Goal: Information Seeking & Learning: Understand process/instructions

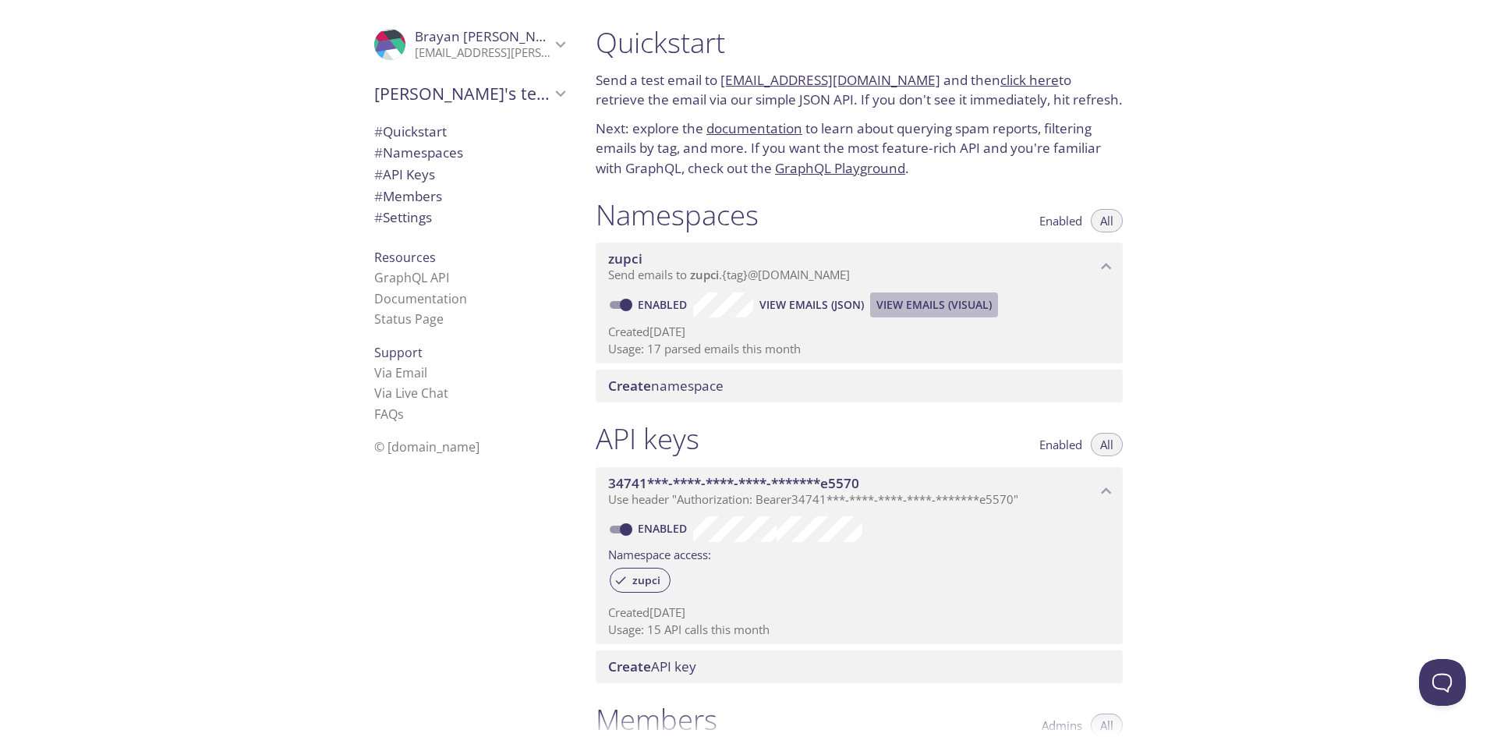
click at [909, 292] on button "View Emails (Visual)" at bounding box center [934, 304] width 128 height 25
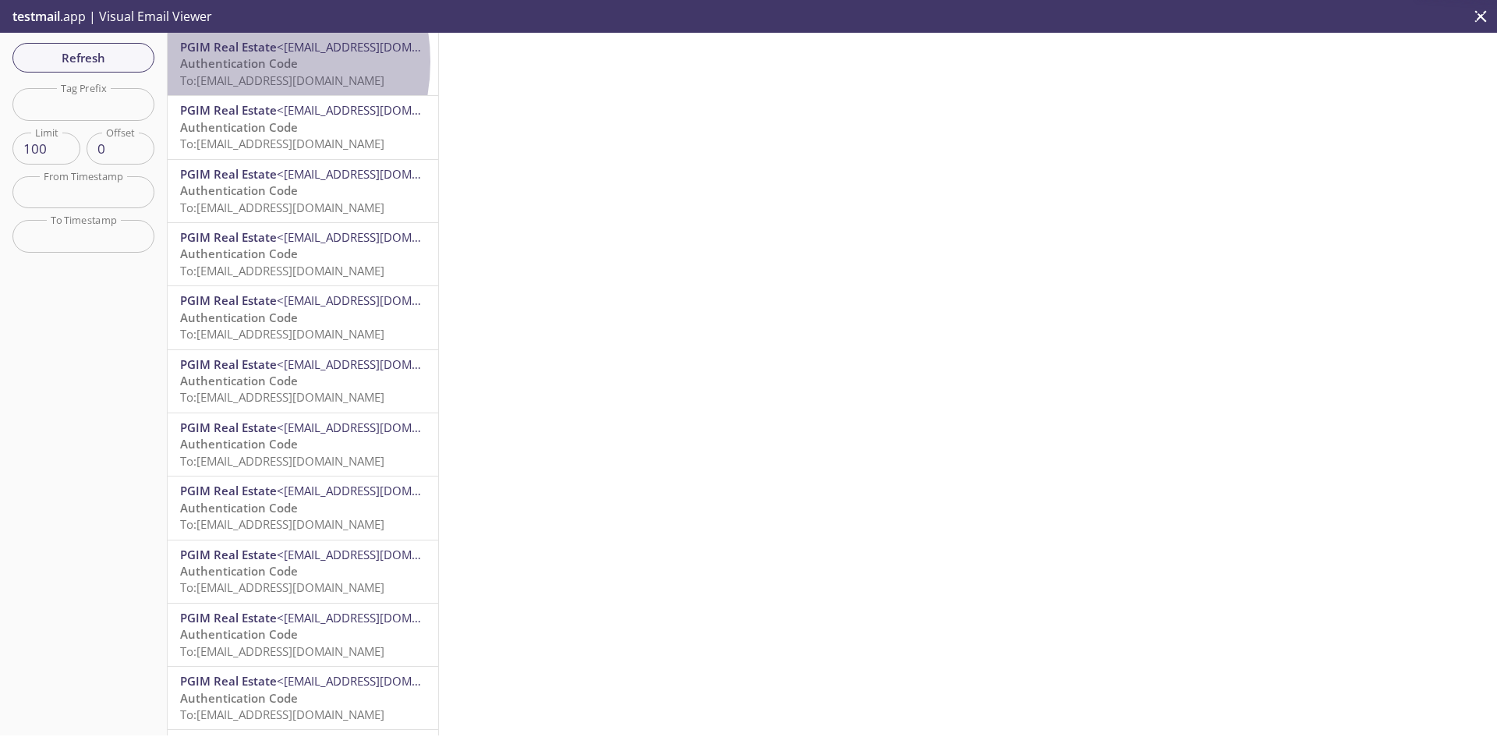
click at [228, 62] on span "Authentication Code" at bounding box center [239, 63] width 118 height 16
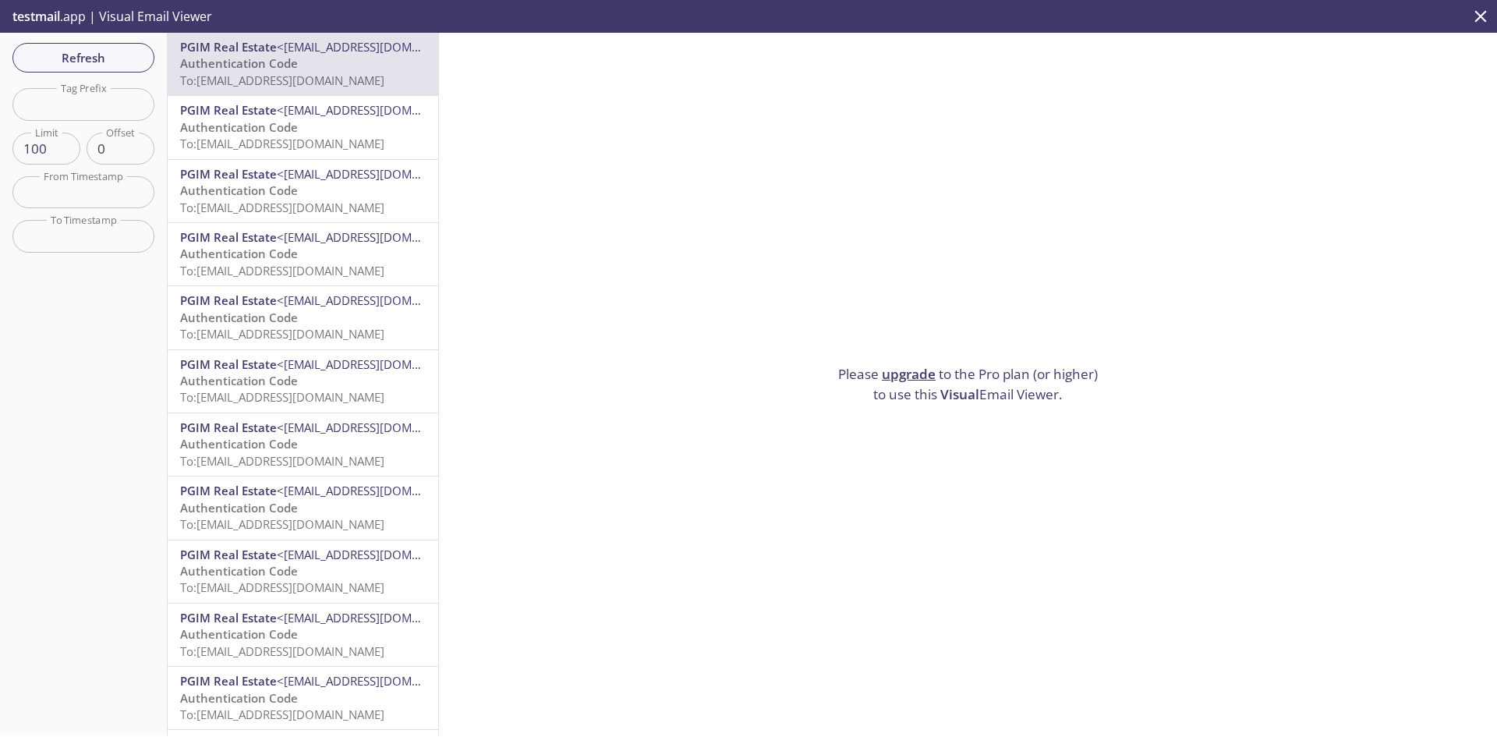
click at [1477, 9] on icon "close" at bounding box center [1481, 16] width 20 height 20
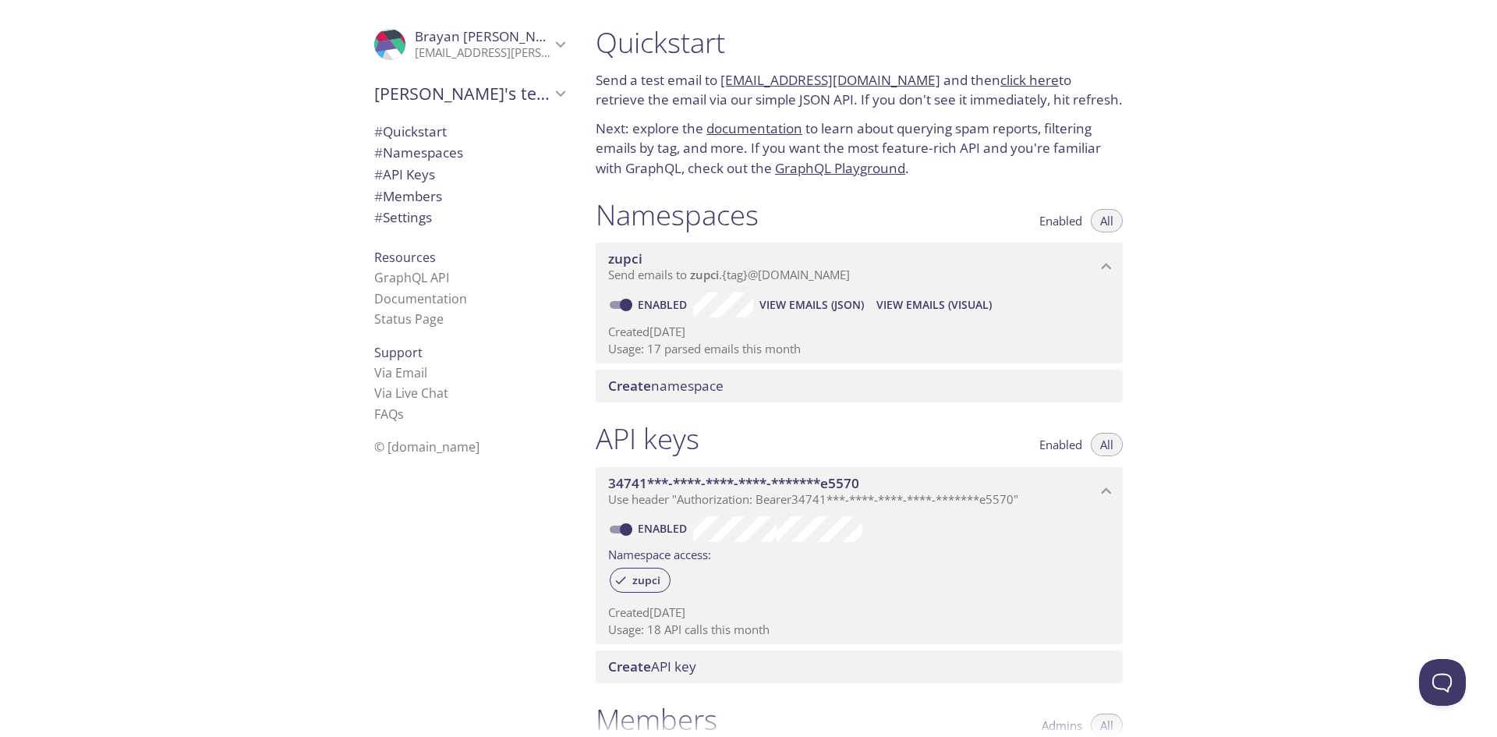
click at [927, 307] on span "View Emails (Visual)" at bounding box center [933, 305] width 115 height 19
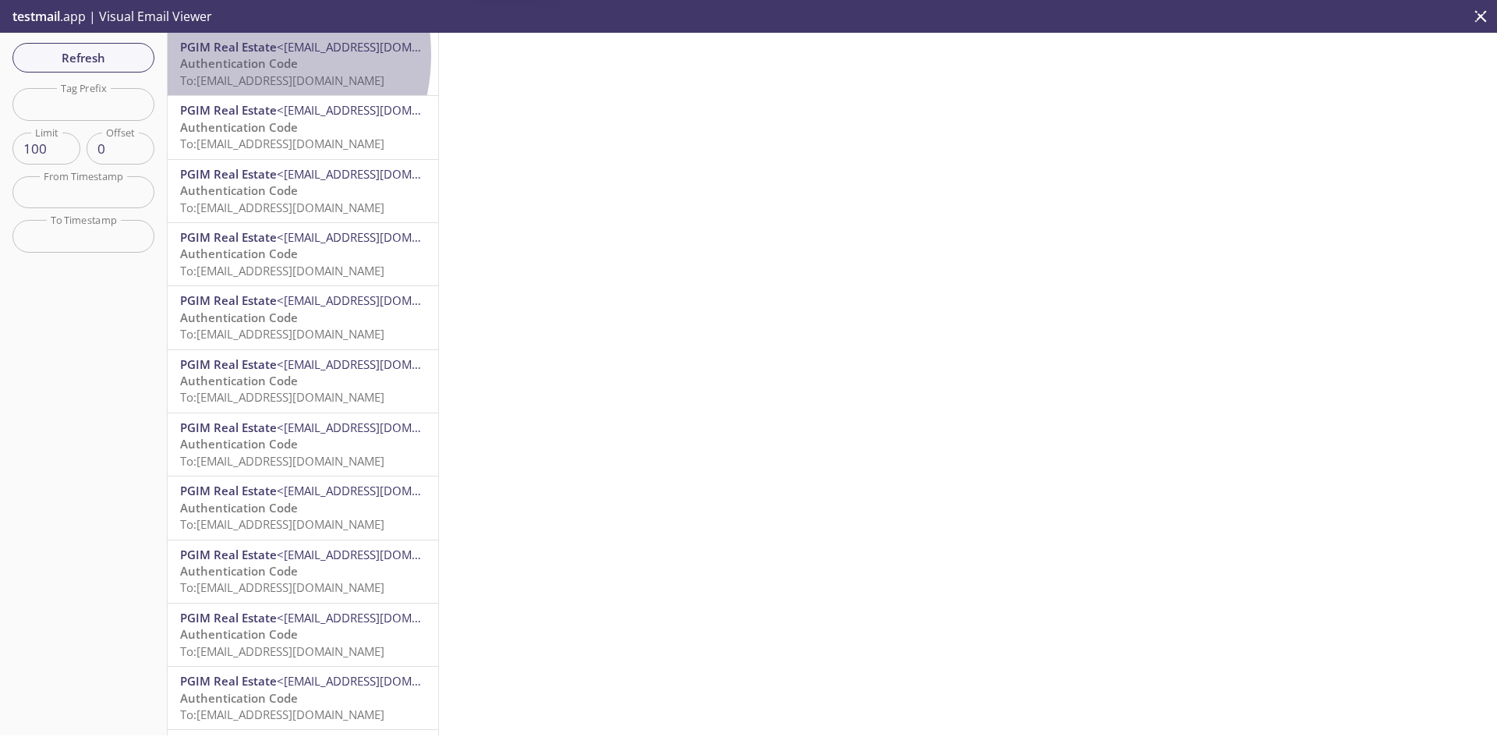
click at [229, 55] on span "PGIM Real Estate <[EMAIL_ADDRESS][DOMAIN_NAME]>" at bounding box center [303, 47] width 246 height 16
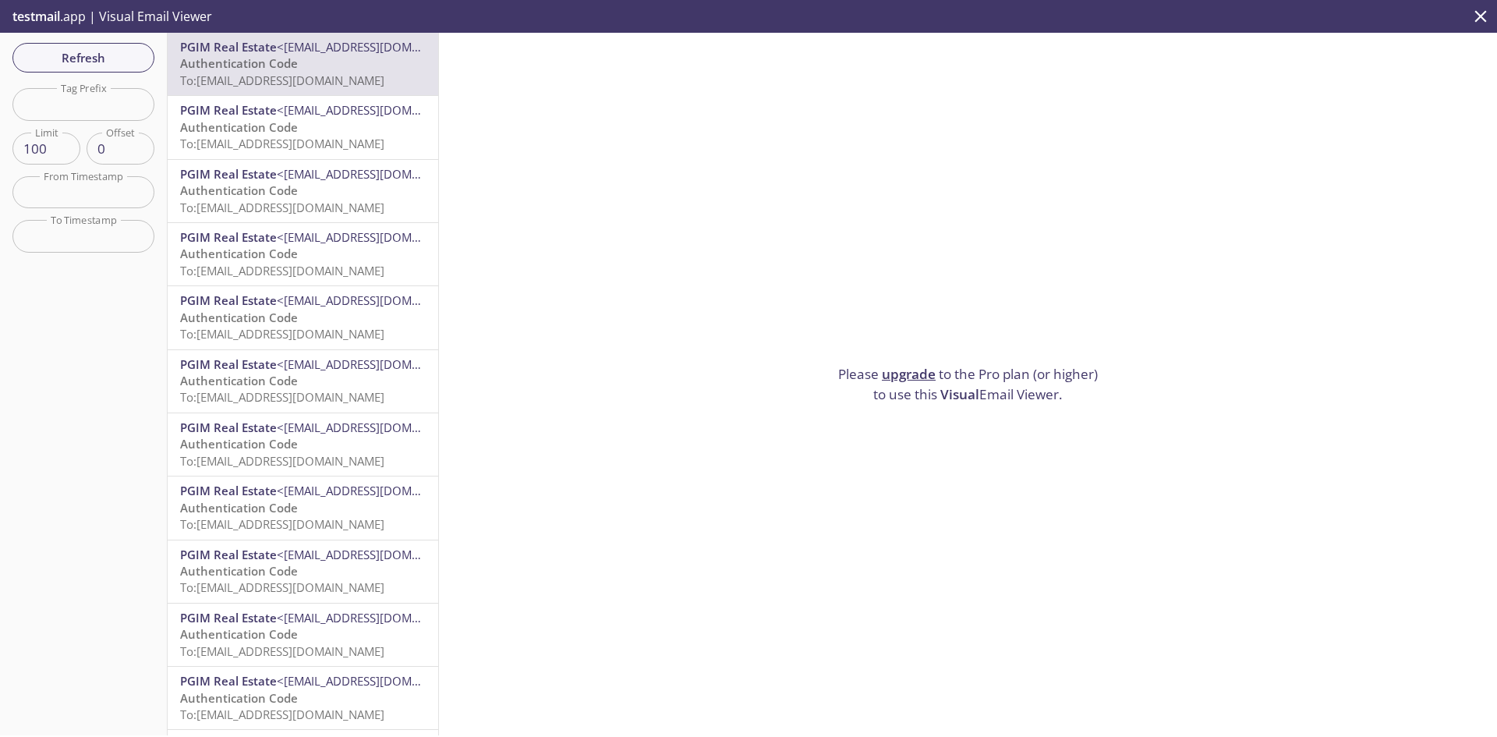
click at [298, 36] on div "PGIM Real Estate <[EMAIL_ADDRESS][DOMAIN_NAME]> Authentication Code To: [EMAIL_…" at bounding box center [303, 64] width 271 height 62
click at [124, 54] on span "Refresh" at bounding box center [83, 58] width 117 height 20
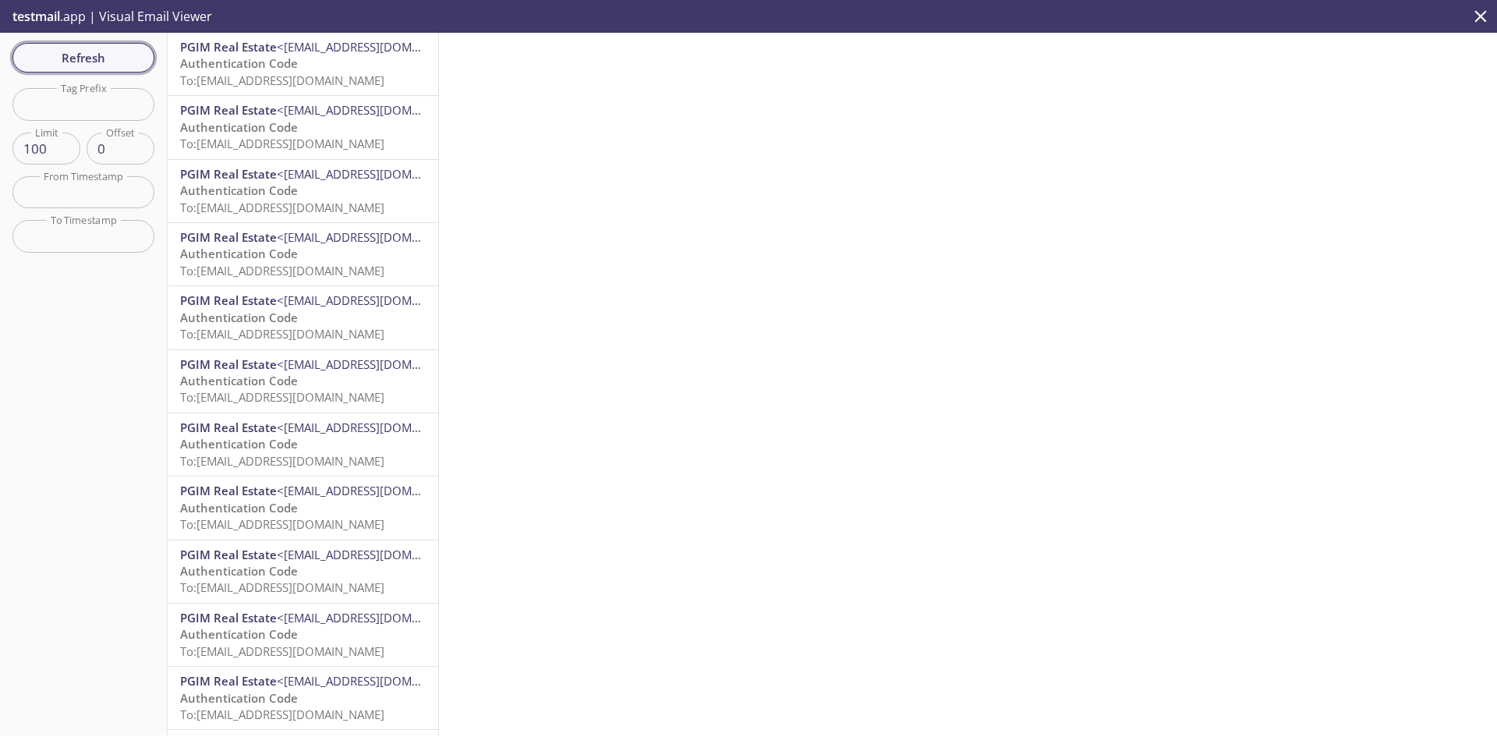
click at [143, 58] on button "Refresh" at bounding box center [83, 58] width 142 height 30
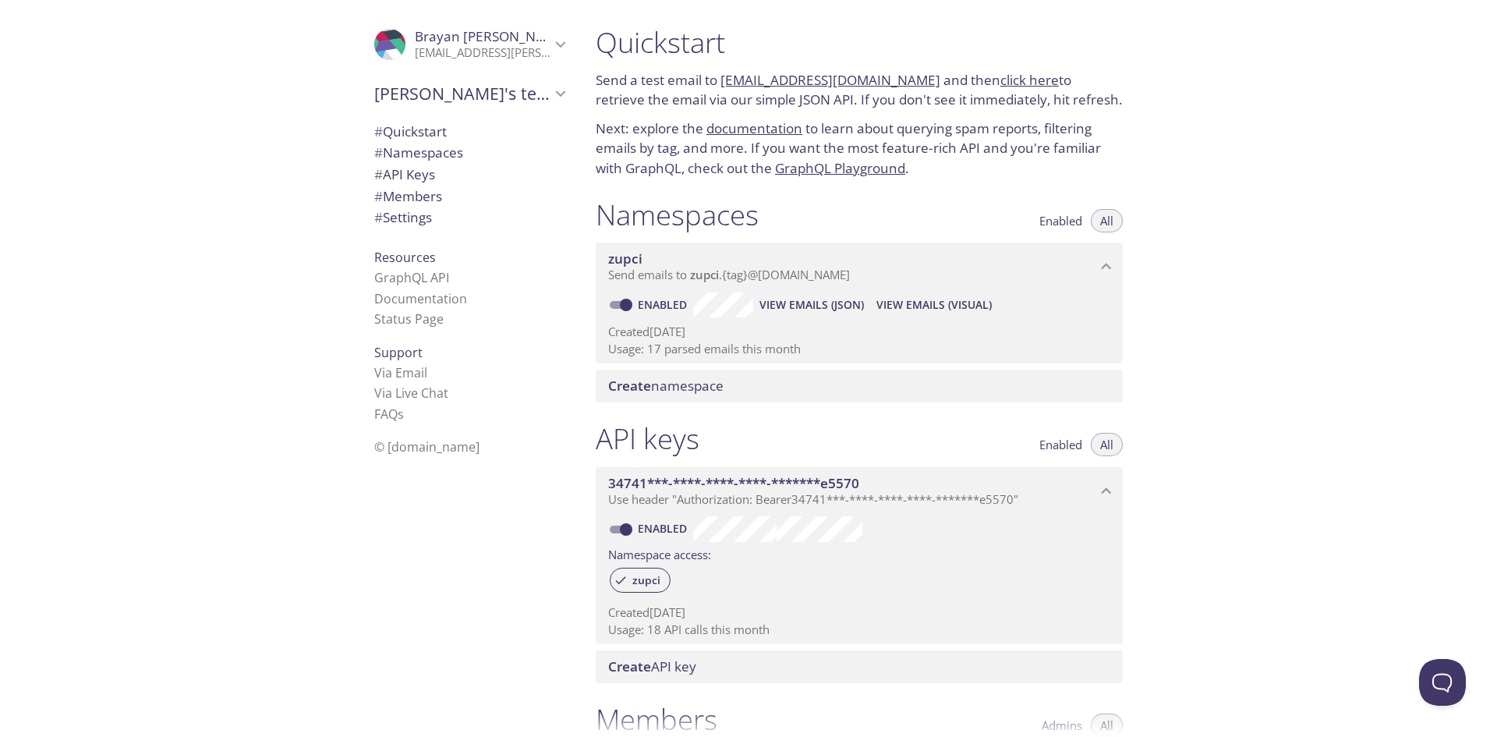
click at [809, 307] on span "View Emails (JSON)" at bounding box center [812, 305] width 104 height 19
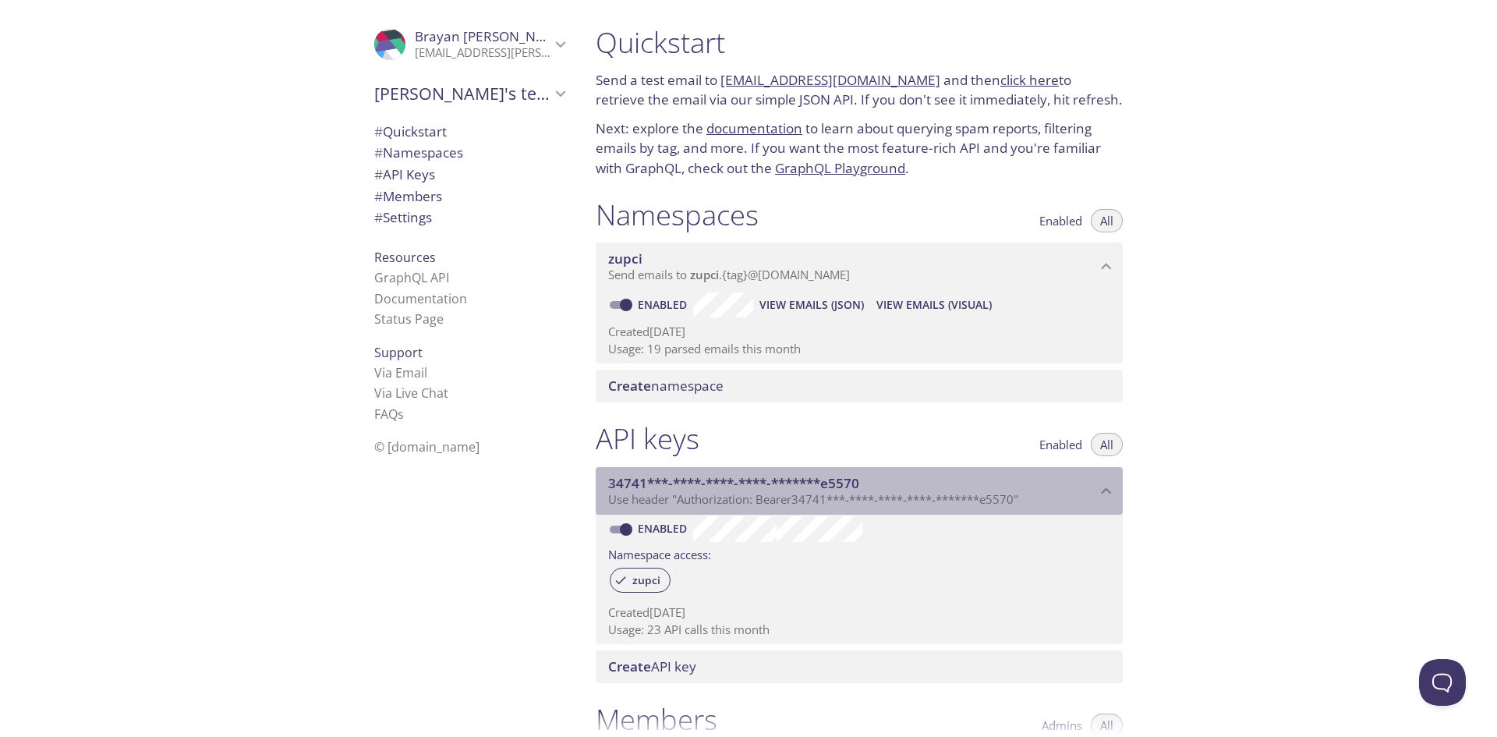
click at [774, 481] on span "34741***-****-****-****-*******e5570" at bounding box center [733, 483] width 251 height 18
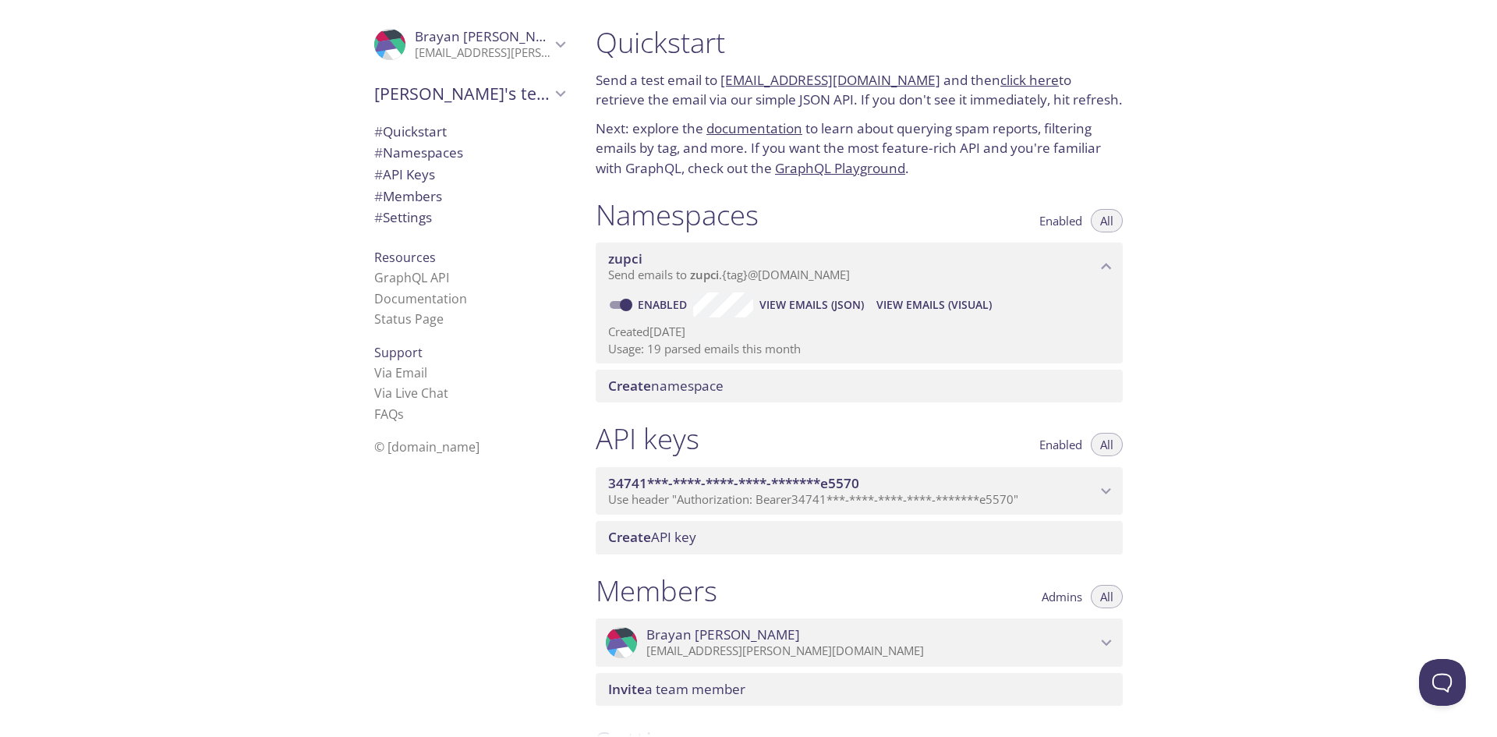
click at [774, 481] on span "34741***-****-****-****-*******e5570" at bounding box center [733, 483] width 251 height 18
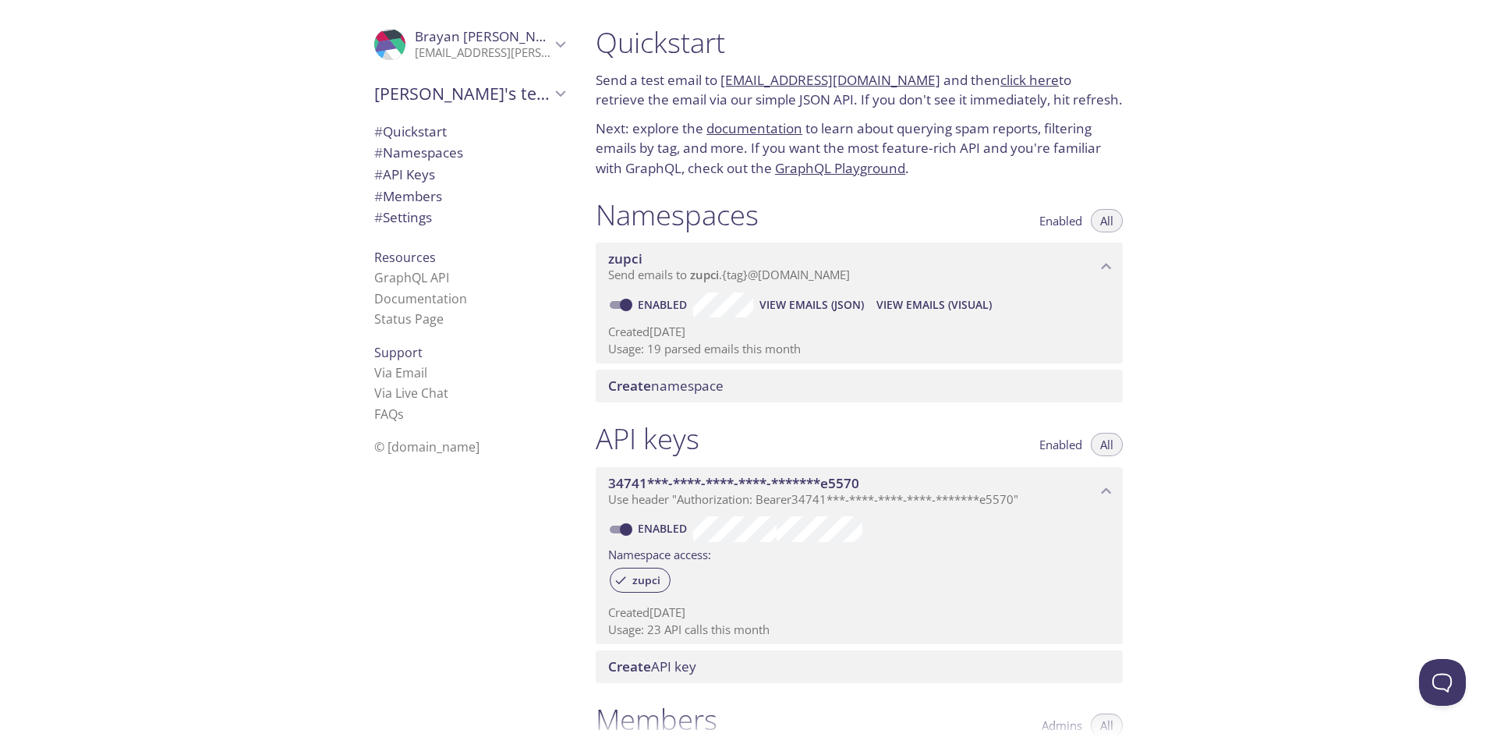
click at [1034, 494] on p "Use header "Authorization: Bearer 34741***-****-****-****-*******e5570 "" at bounding box center [852, 500] width 488 height 16
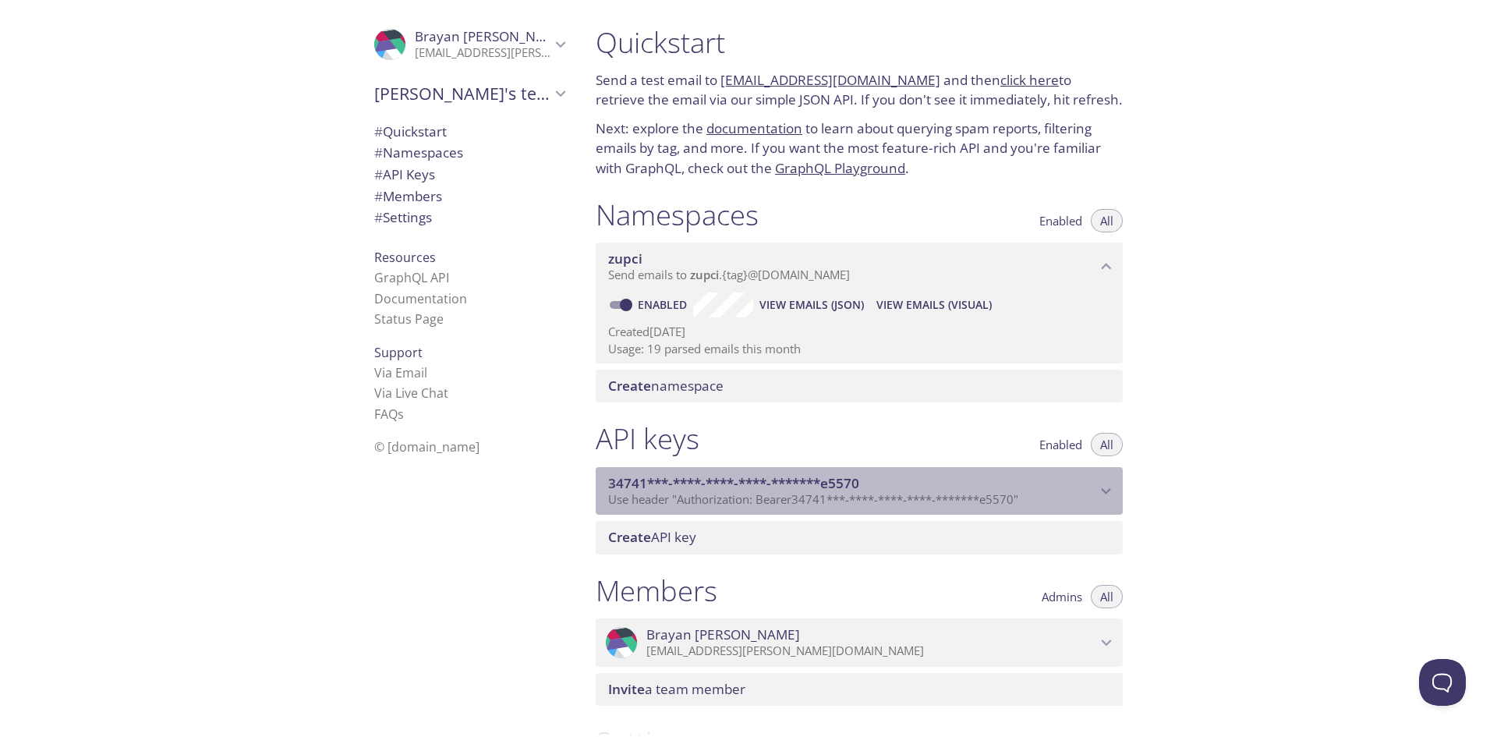
click at [1085, 495] on p "Use header "Authorization: Bearer 34741***-****-****-****-*******e5570 "" at bounding box center [852, 500] width 488 height 16
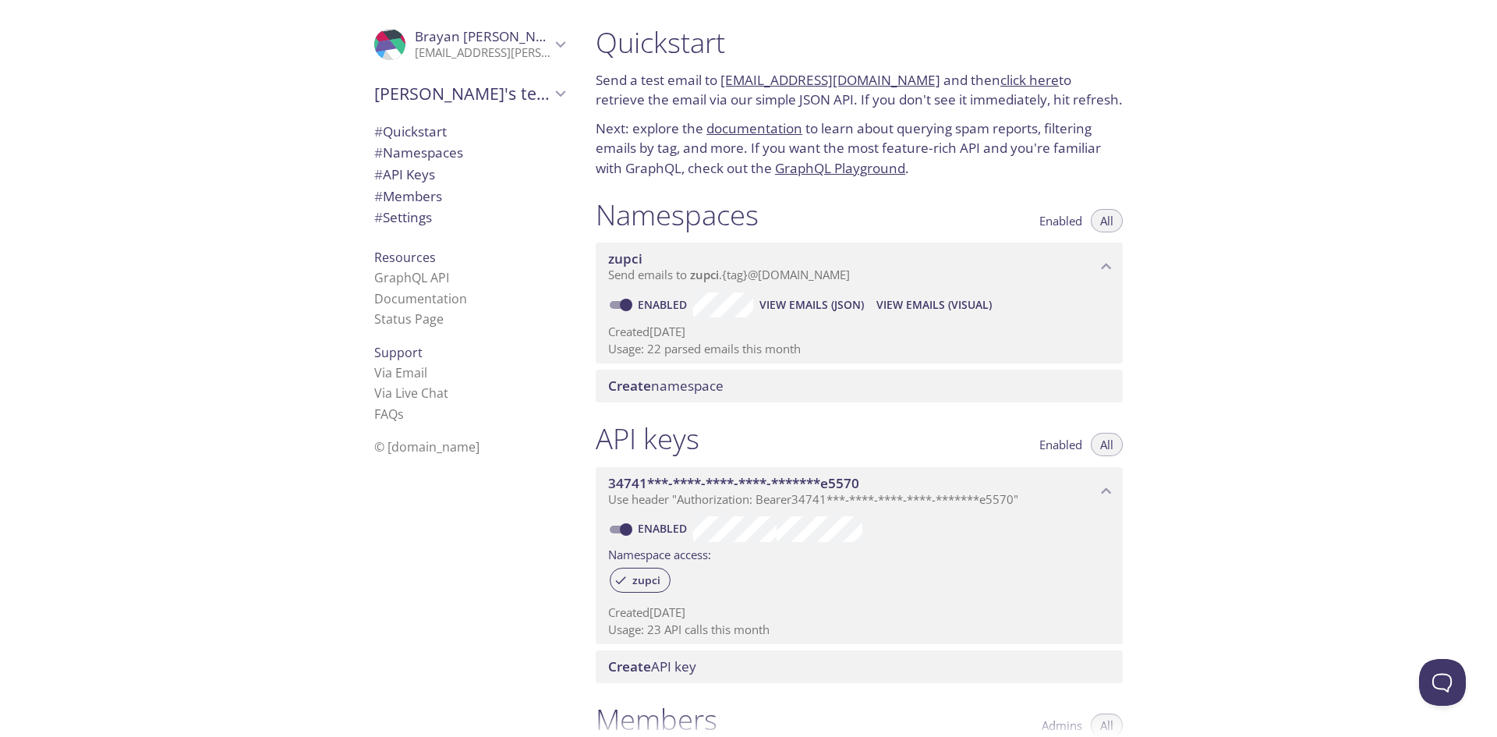
click at [1004, 84] on link "click here" at bounding box center [1029, 80] width 58 height 18
click at [379, 296] on link "Documentation" at bounding box center [420, 298] width 93 height 17
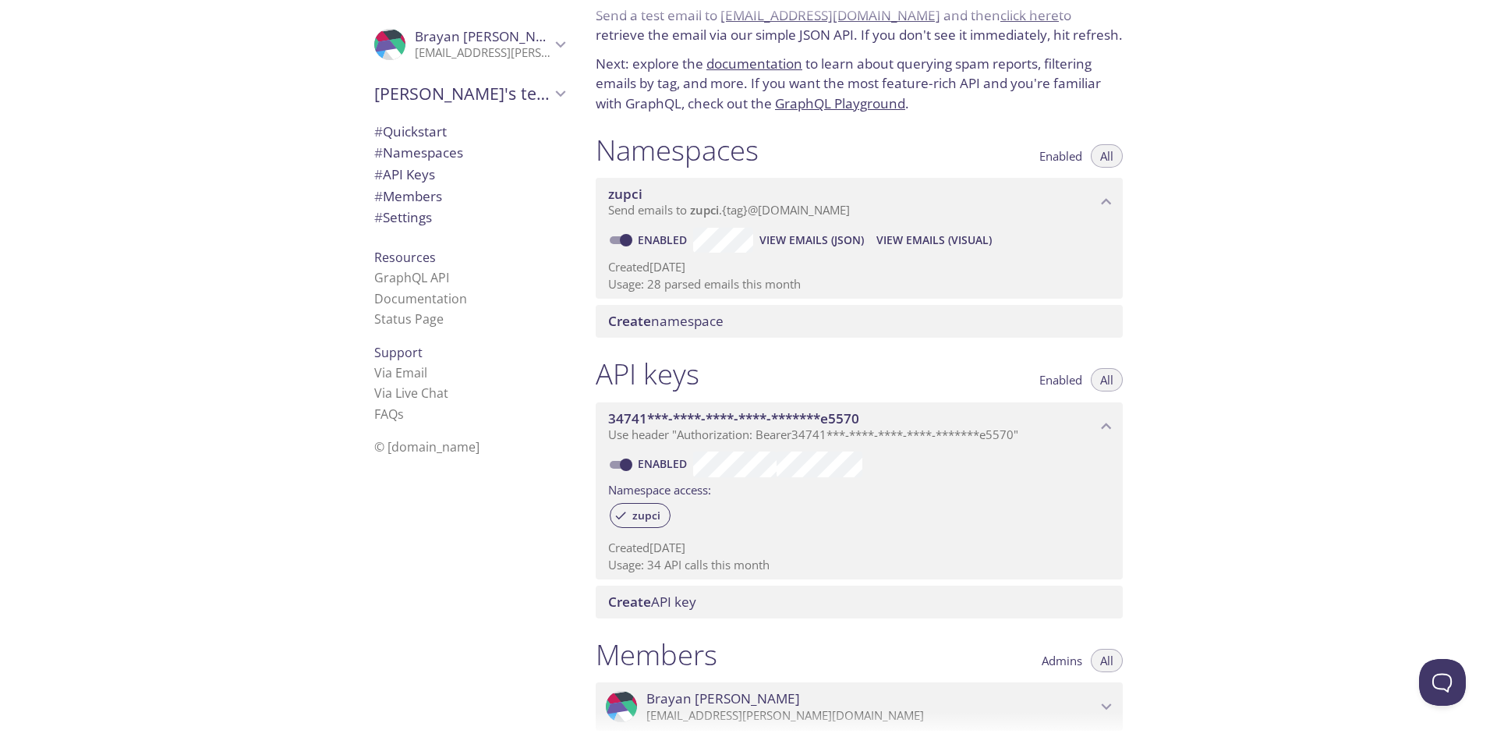
scroll to position [60, 0]
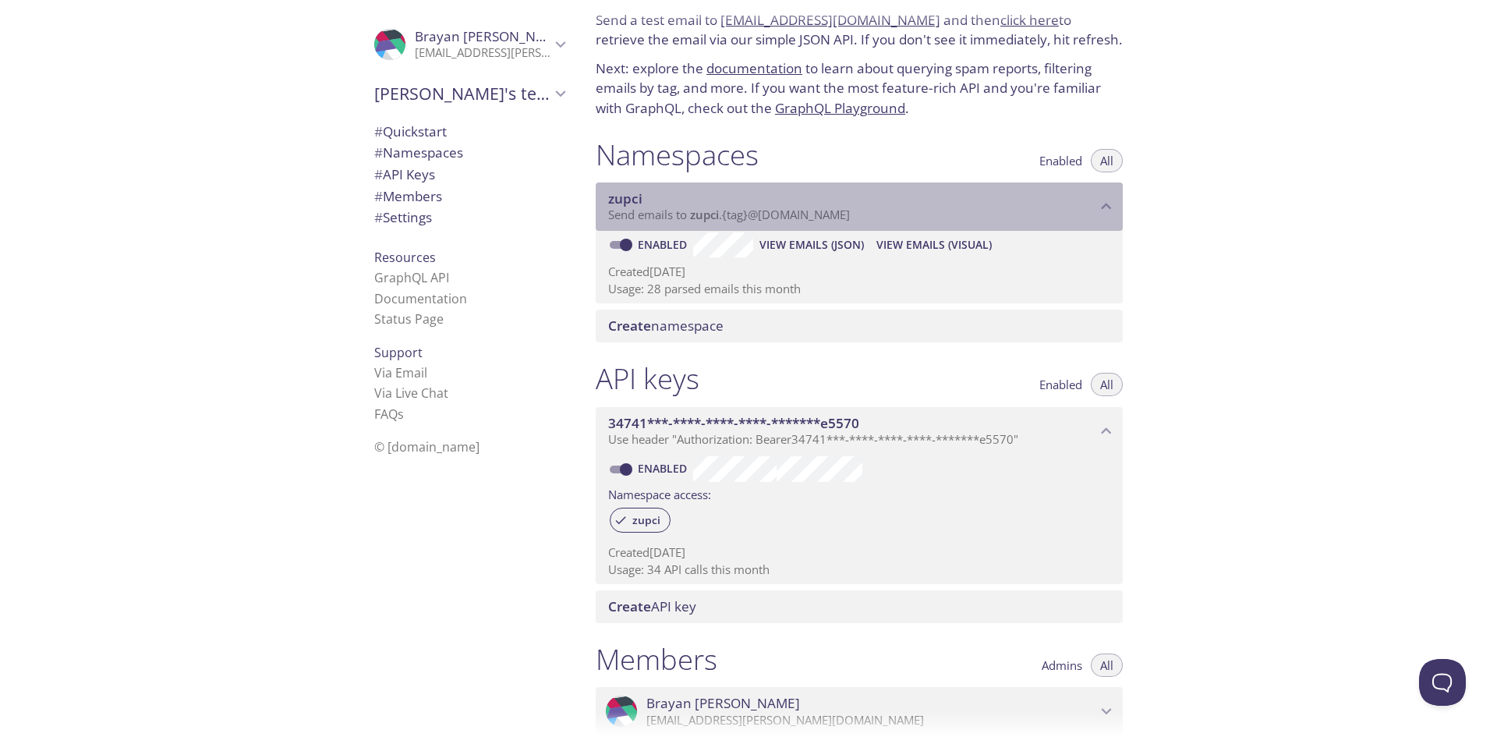
drag, startPoint x: 643, startPoint y: 197, endPoint x: 599, endPoint y: 197, distance: 43.7
click at [599, 197] on div "zupci Send emails to zupci . {tag} @[DOMAIN_NAME]" at bounding box center [859, 206] width 527 height 48
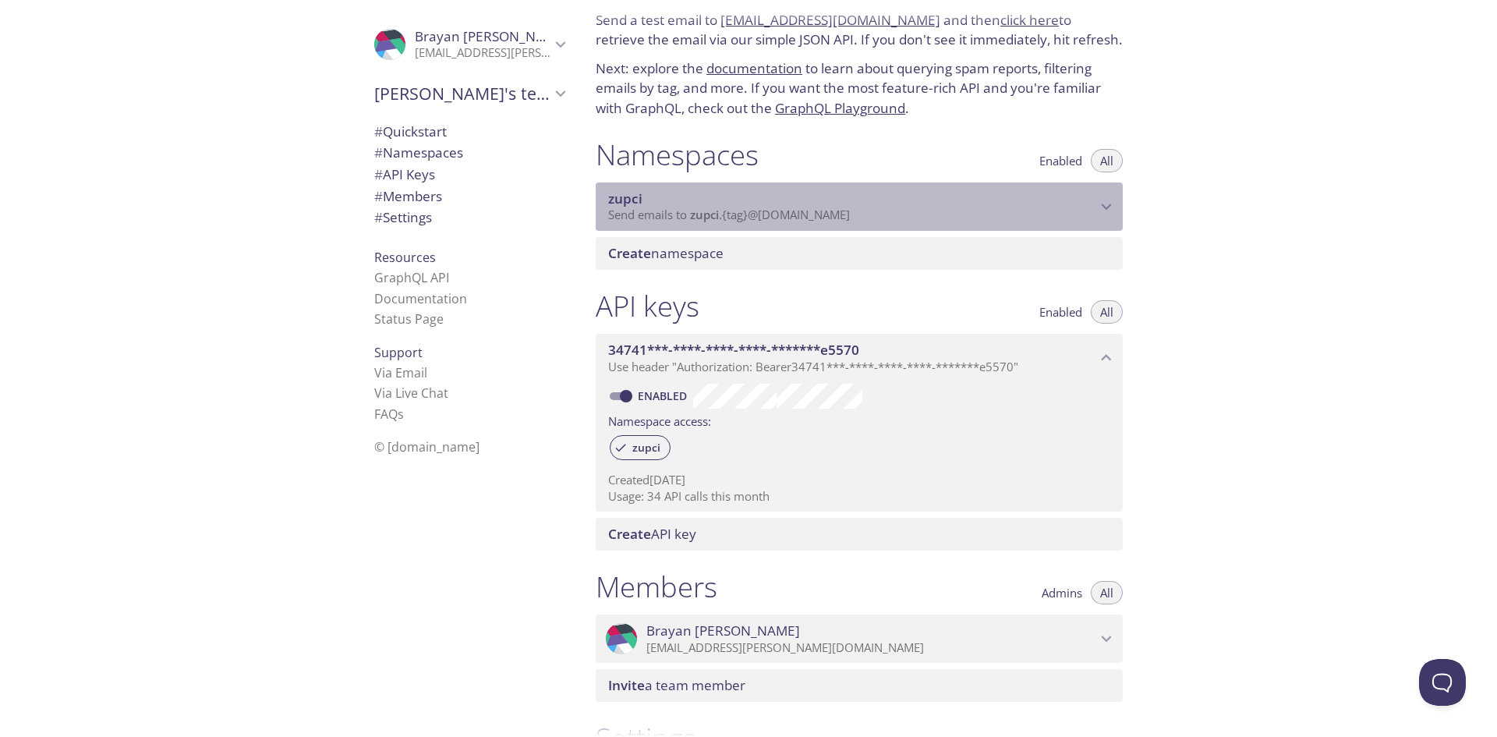
click at [850, 213] on span "Send emails to zupci . {tag} @[DOMAIN_NAME]" at bounding box center [729, 215] width 242 height 16
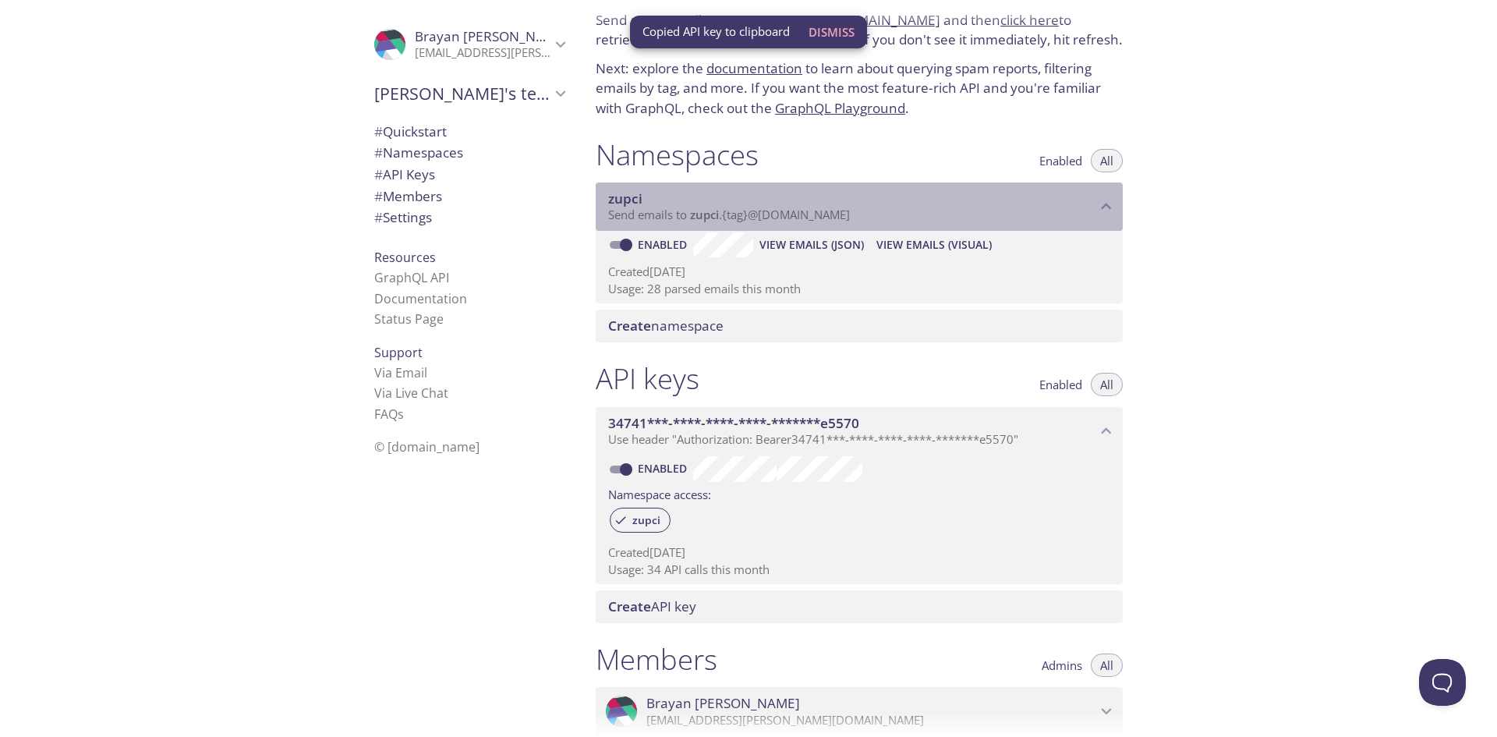
click at [621, 200] on span "zupci" at bounding box center [625, 198] width 34 height 18
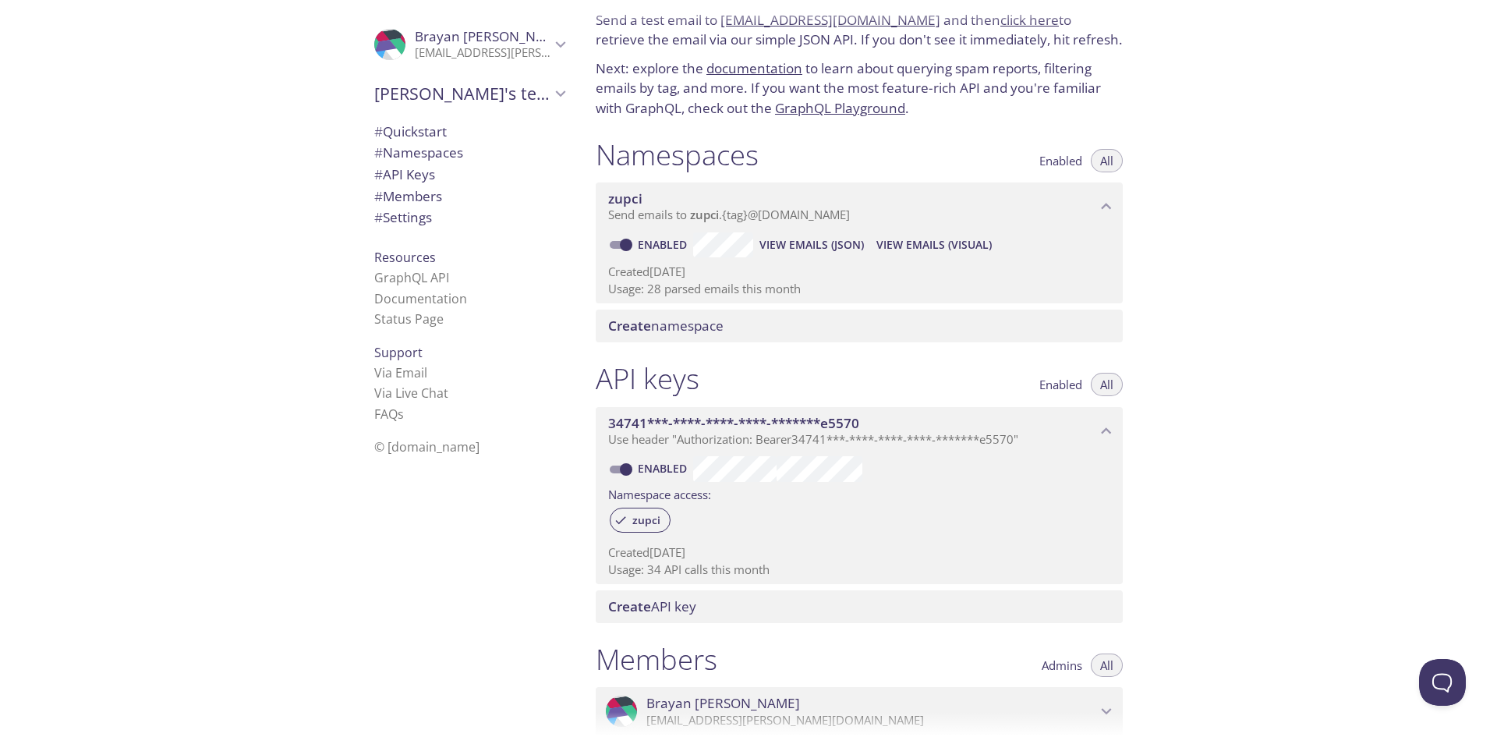
click at [869, 217] on p "Send emails to zupci . {tag} @[DOMAIN_NAME]" at bounding box center [852, 215] width 488 height 16
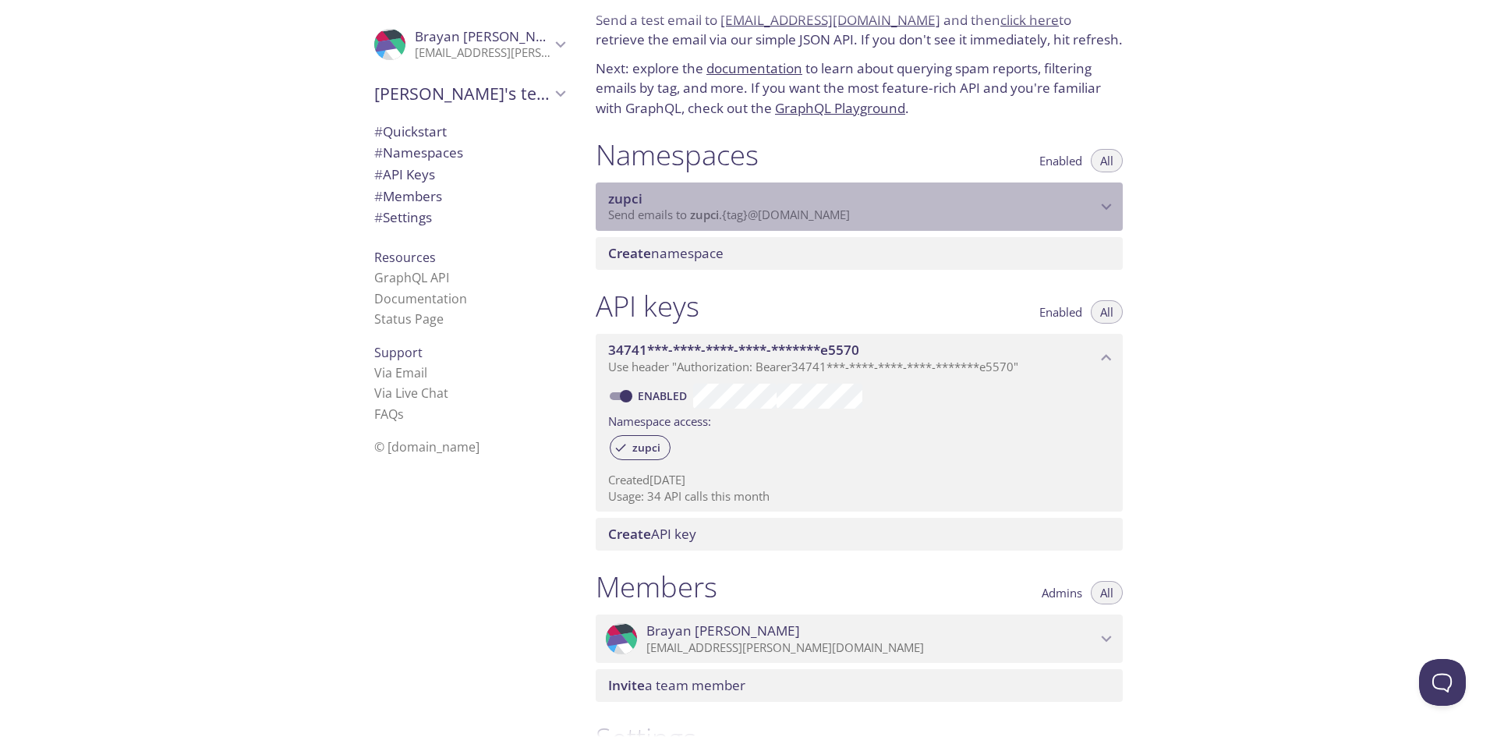
click at [1117, 214] on div "zupci Send emails to zupci . {tag} @[DOMAIN_NAME]" at bounding box center [859, 206] width 527 height 48
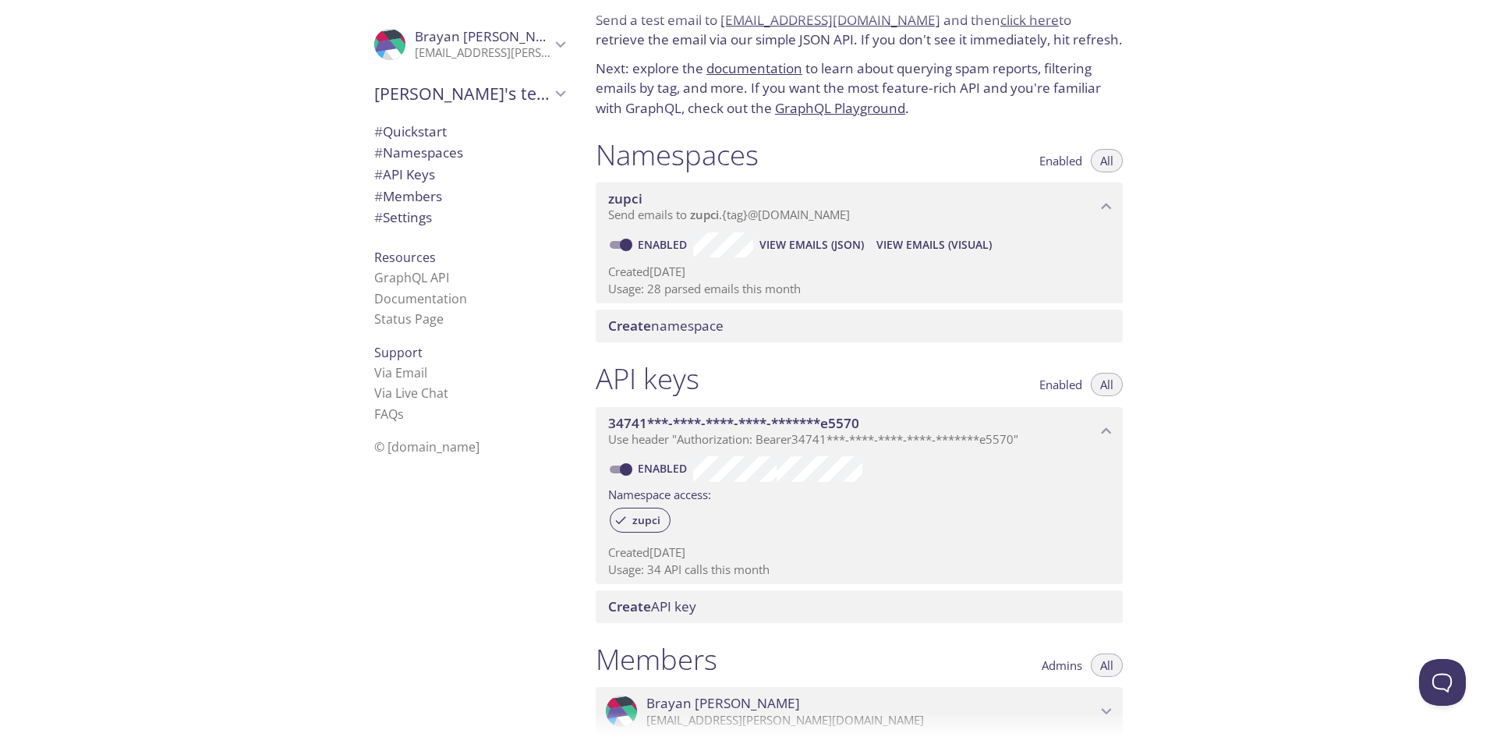
click at [699, 334] on span "Create namespace" at bounding box center [665, 326] width 115 height 18
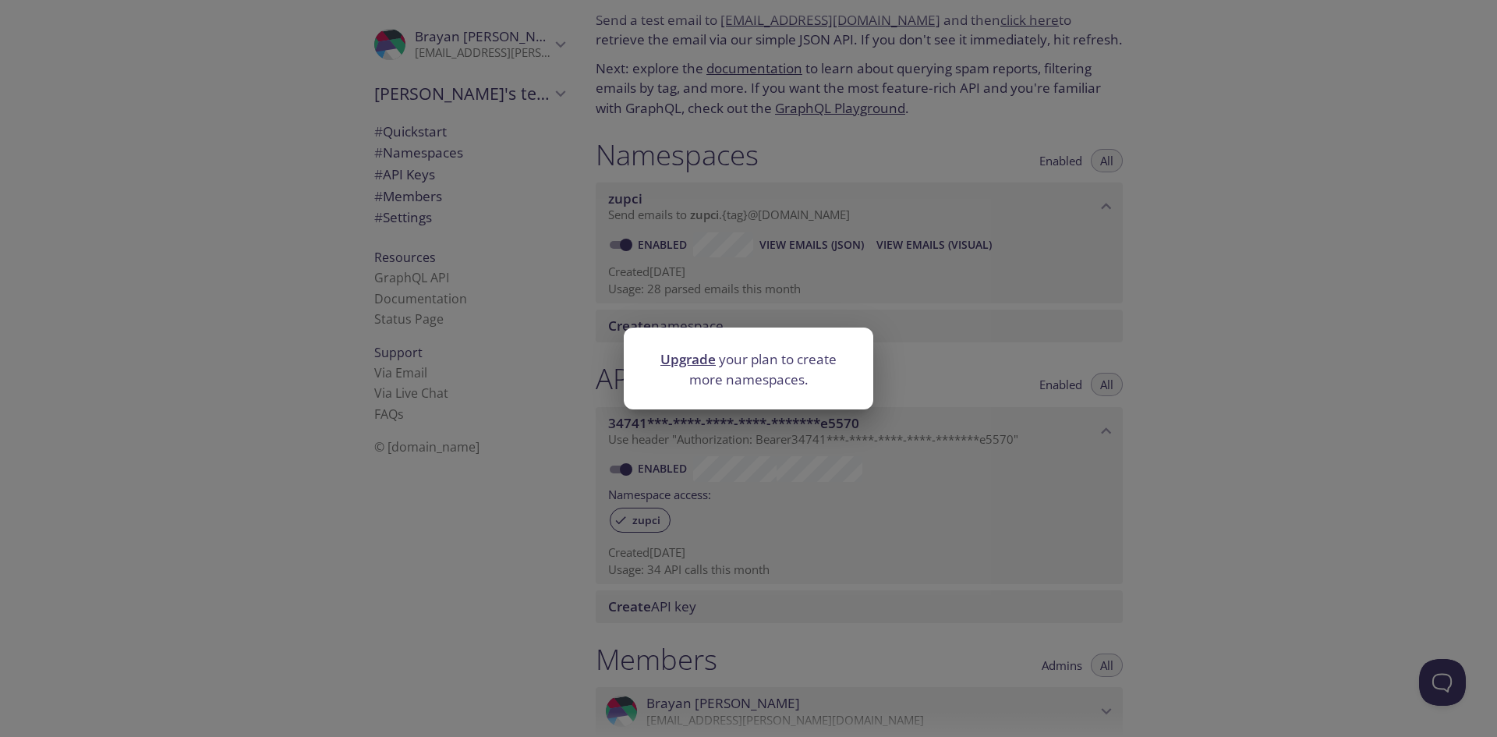
click at [1006, 342] on div "Upgrade your plan to create more namespaces." at bounding box center [748, 368] width 1497 height 737
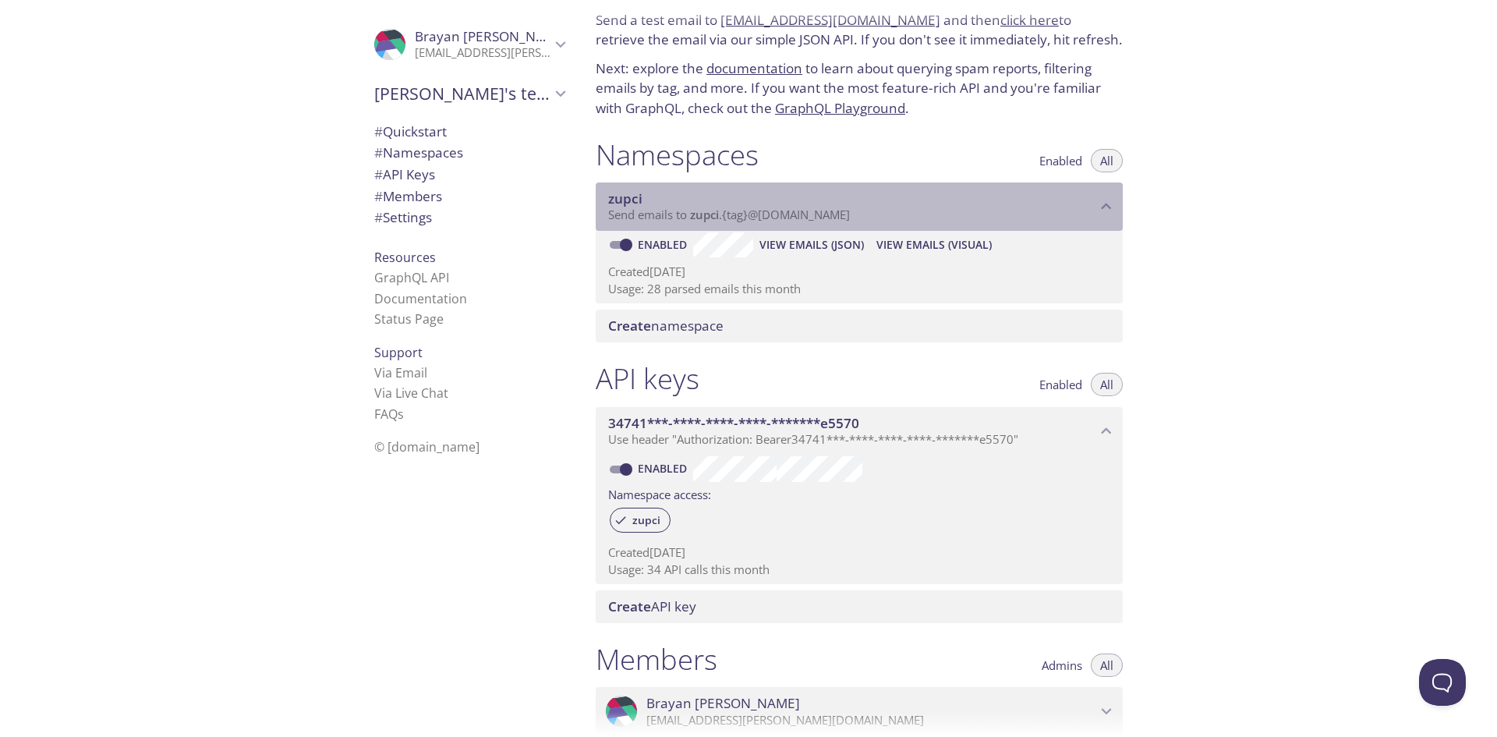
drag, startPoint x: 884, startPoint y: 225, endPoint x: 679, endPoint y: 216, distance: 205.3
click at [688, 212] on div "zupci Send emails to zupci . {tag} @[DOMAIN_NAME]" at bounding box center [859, 206] width 527 height 48
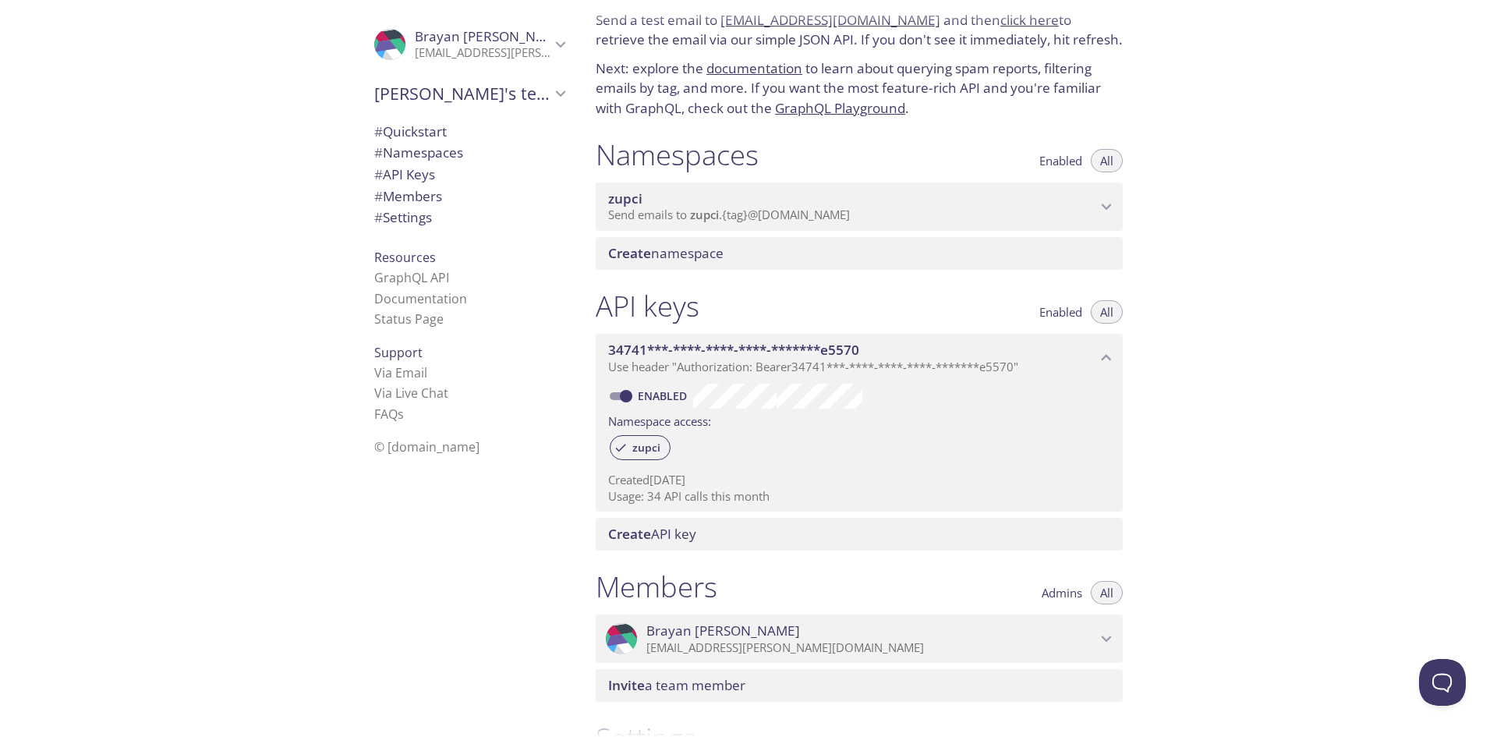
click at [703, 222] on span "zupci" at bounding box center [704, 215] width 29 height 16
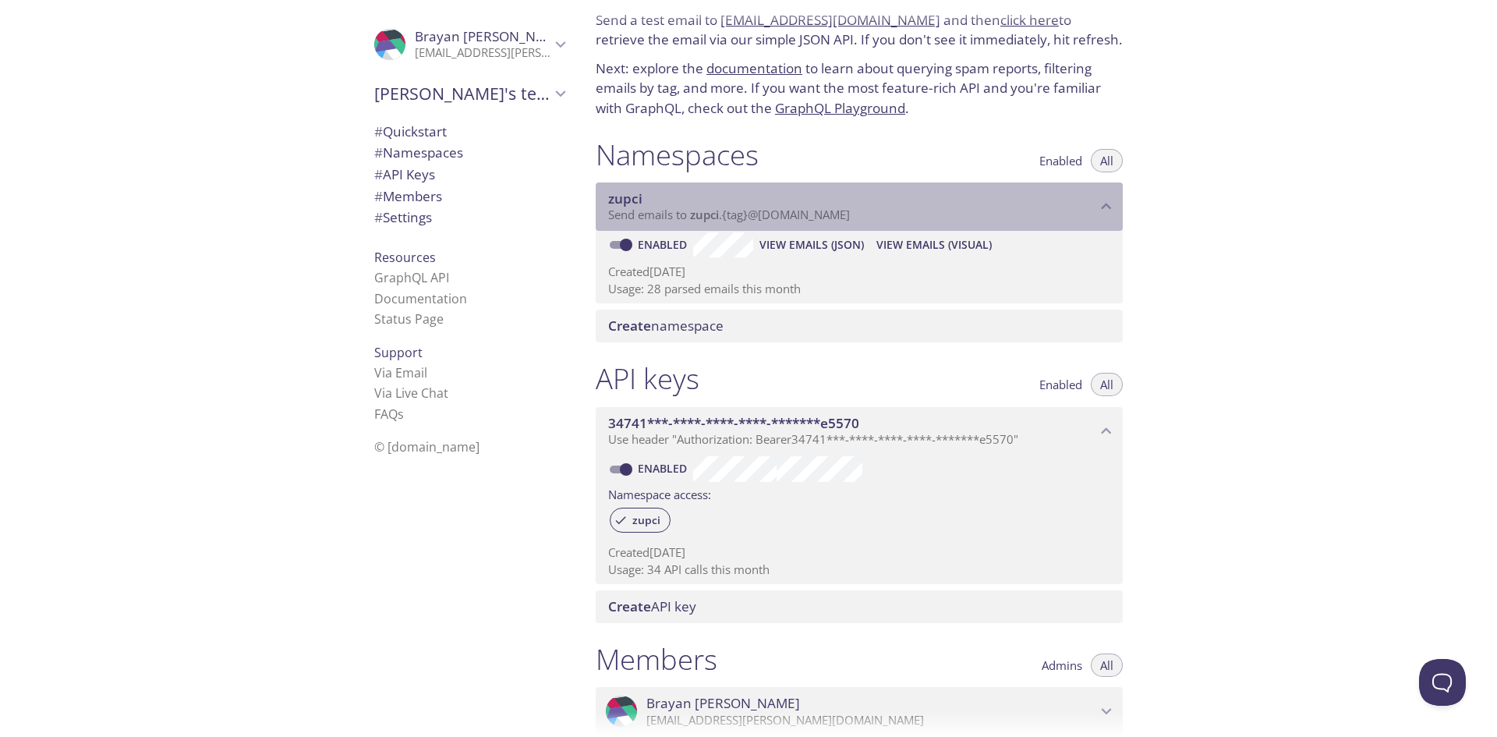
click at [693, 217] on span "Send emails to zupci . {tag} @[DOMAIN_NAME]" at bounding box center [729, 215] width 242 height 16
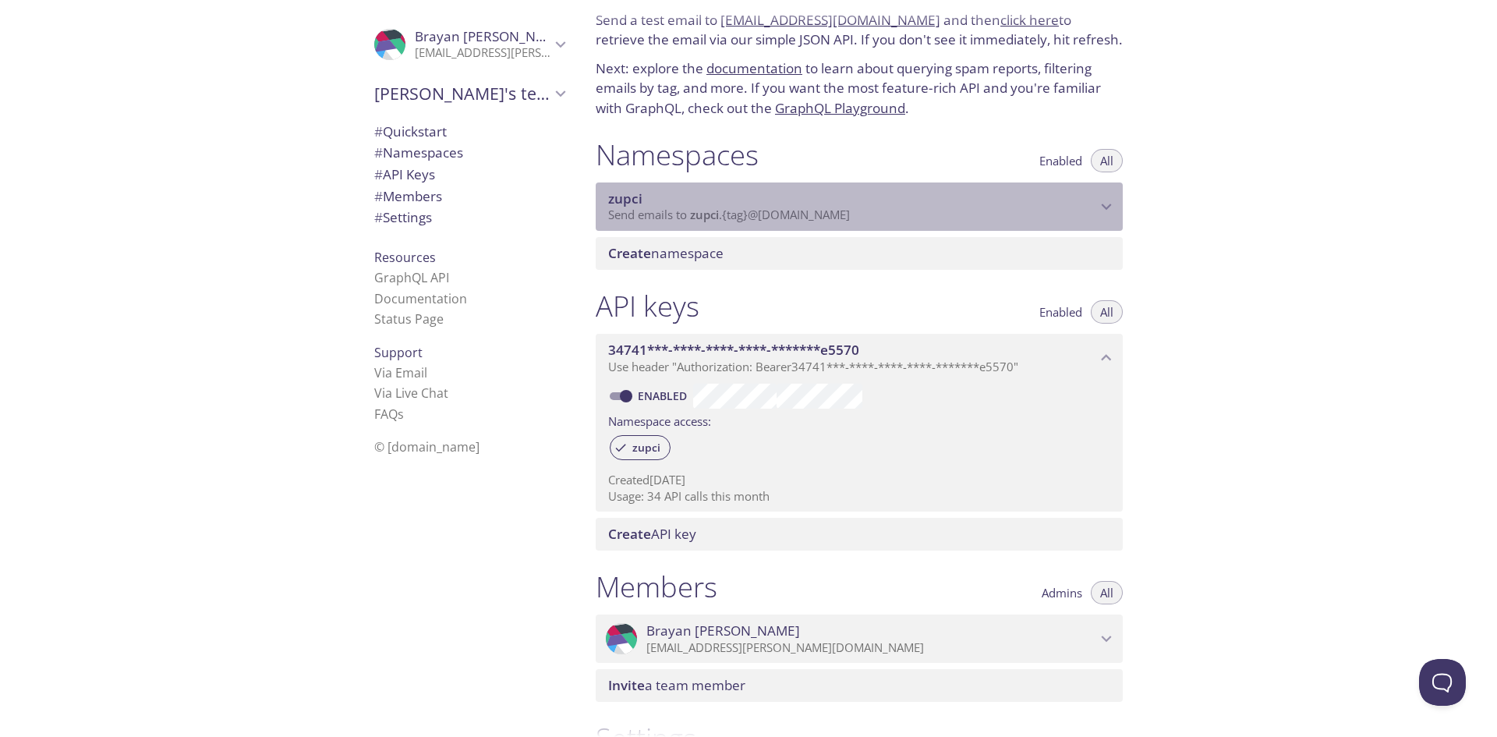
drag, startPoint x: 693, startPoint y: 217, endPoint x: 715, endPoint y: 217, distance: 21.8
click at [694, 217] on span "zupci" at bounding box center [704, 215] width 29 height 16
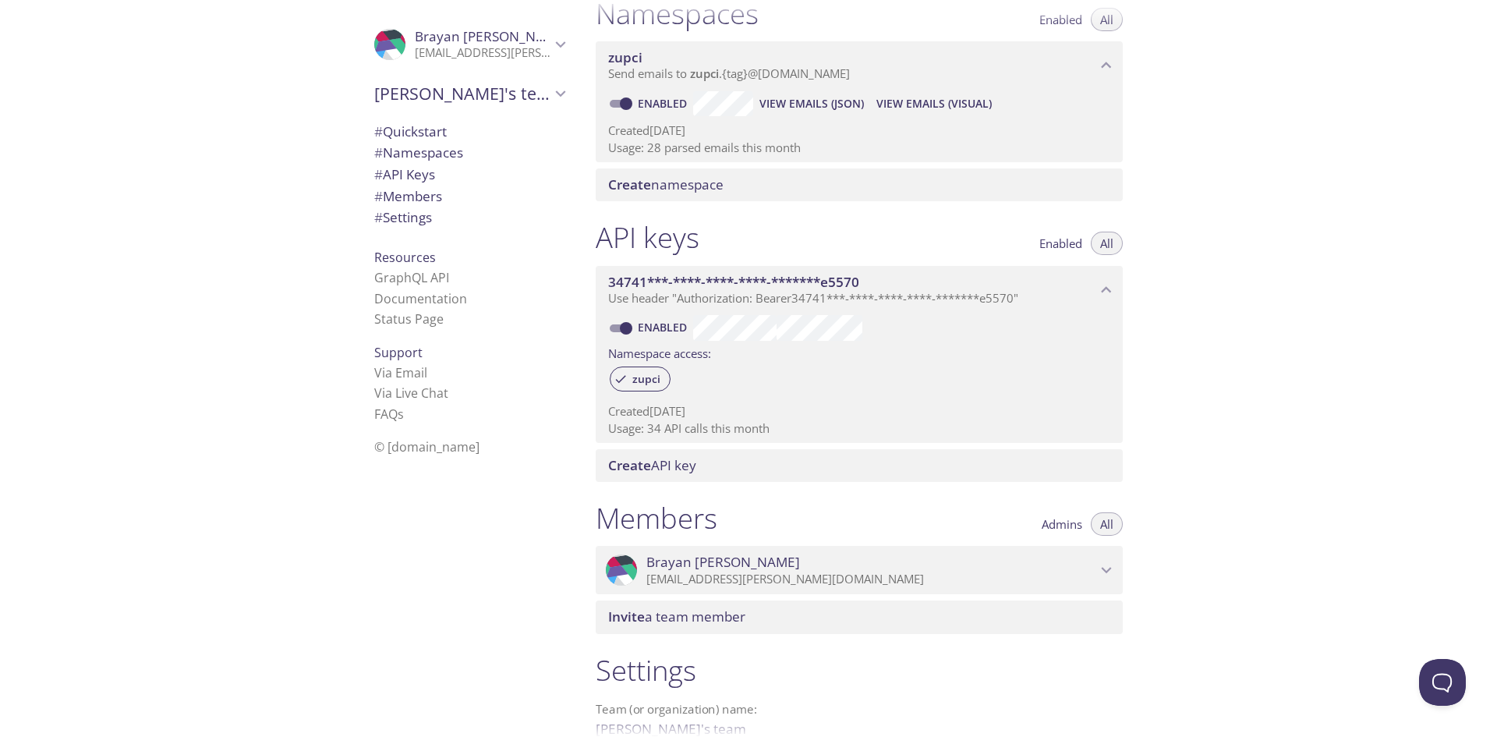
scroll to position [372, 0]
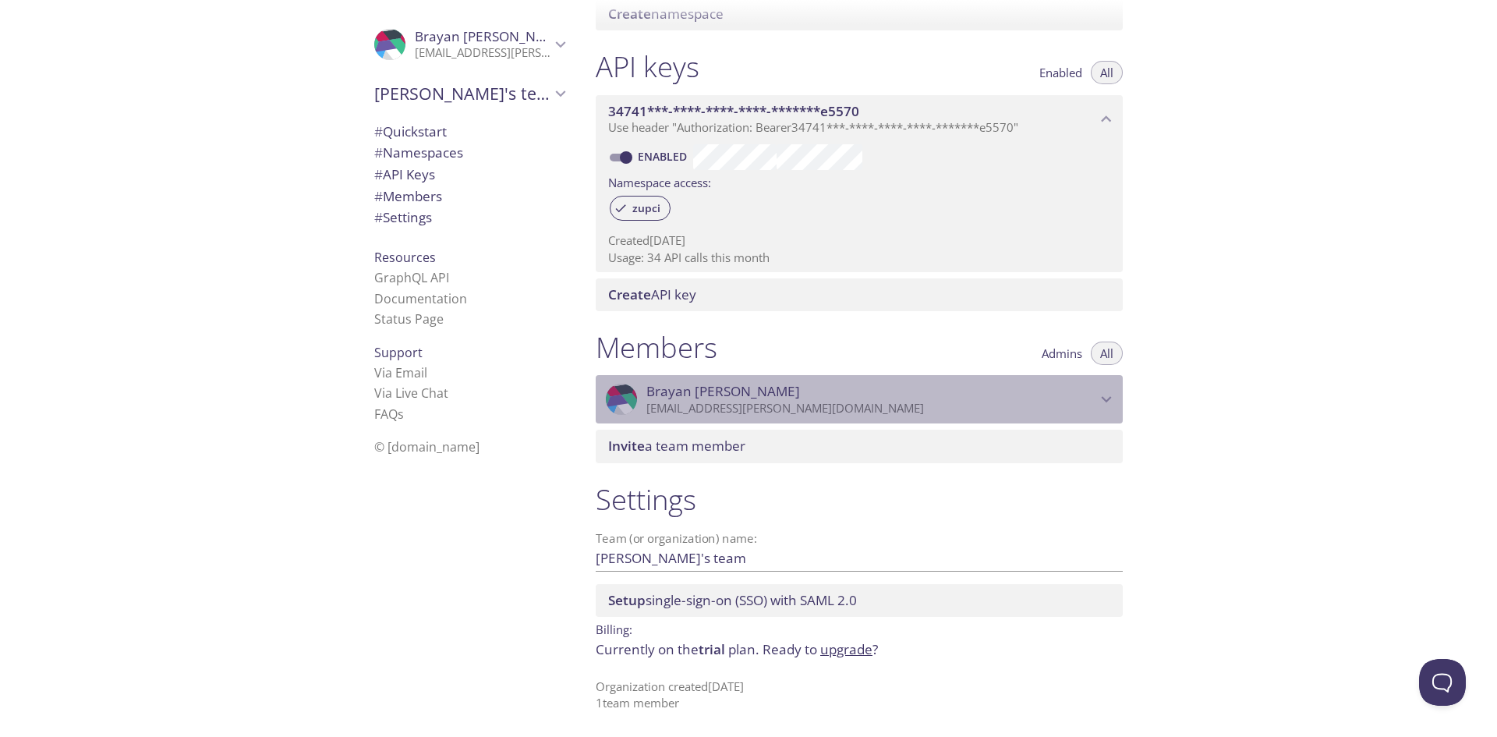
click at [951, 413] on p "[EMAIL_ADDRESS][PERSON_NAME][DOMAIN_NAME]" at bounding box center [871, 409] width 450 height 16
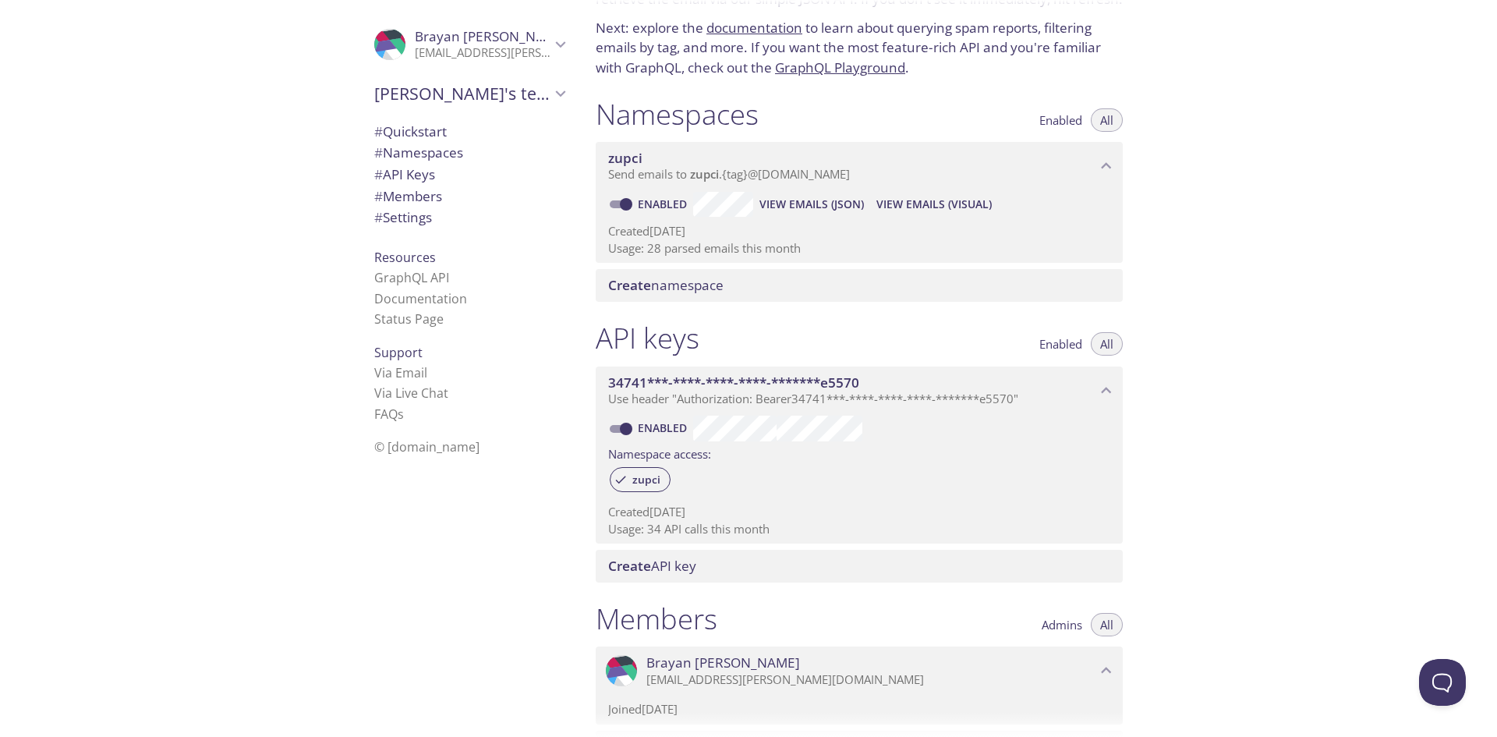
scroll to position [60, 0]
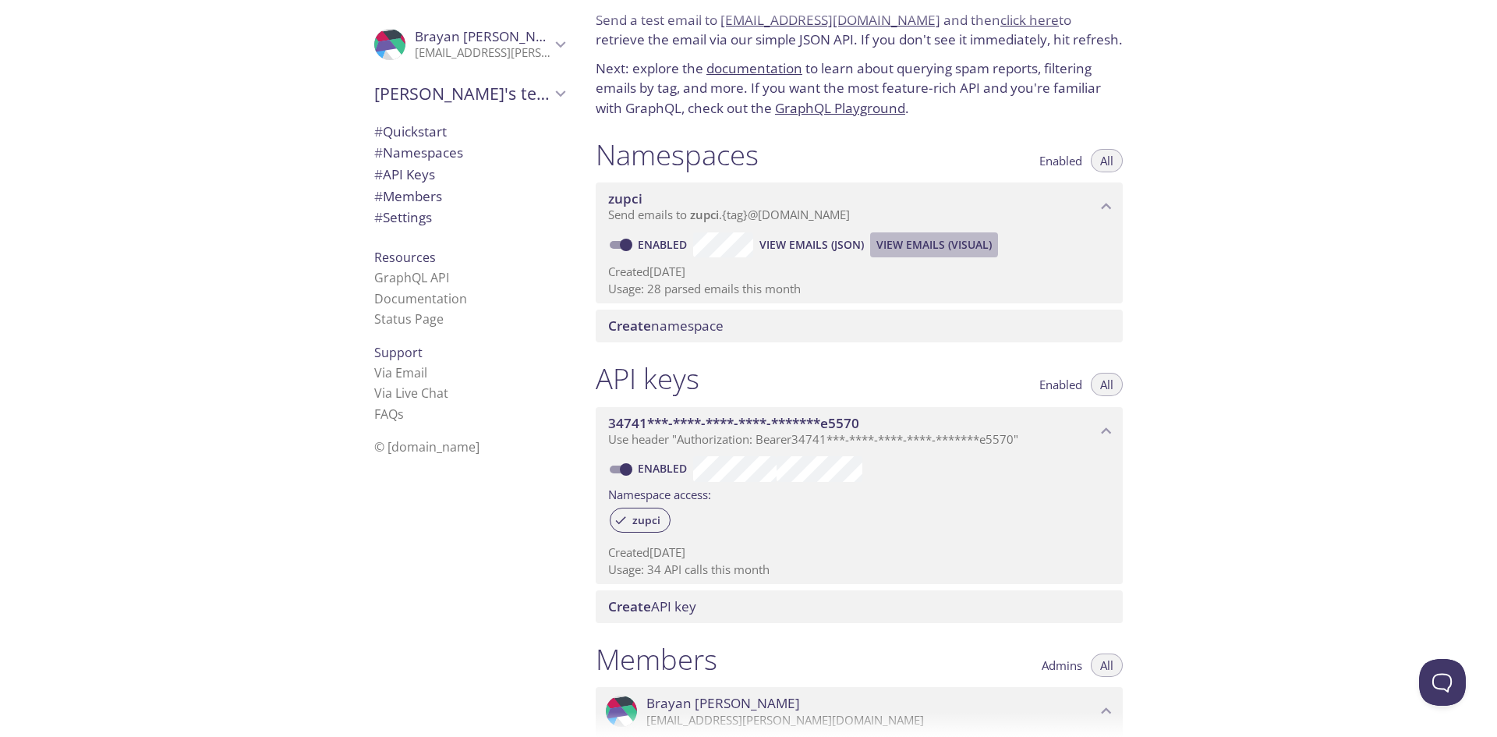
click at [901, 243] on span "View Emails (Visual)" at bounding box center [933, 244] width 115 height 19
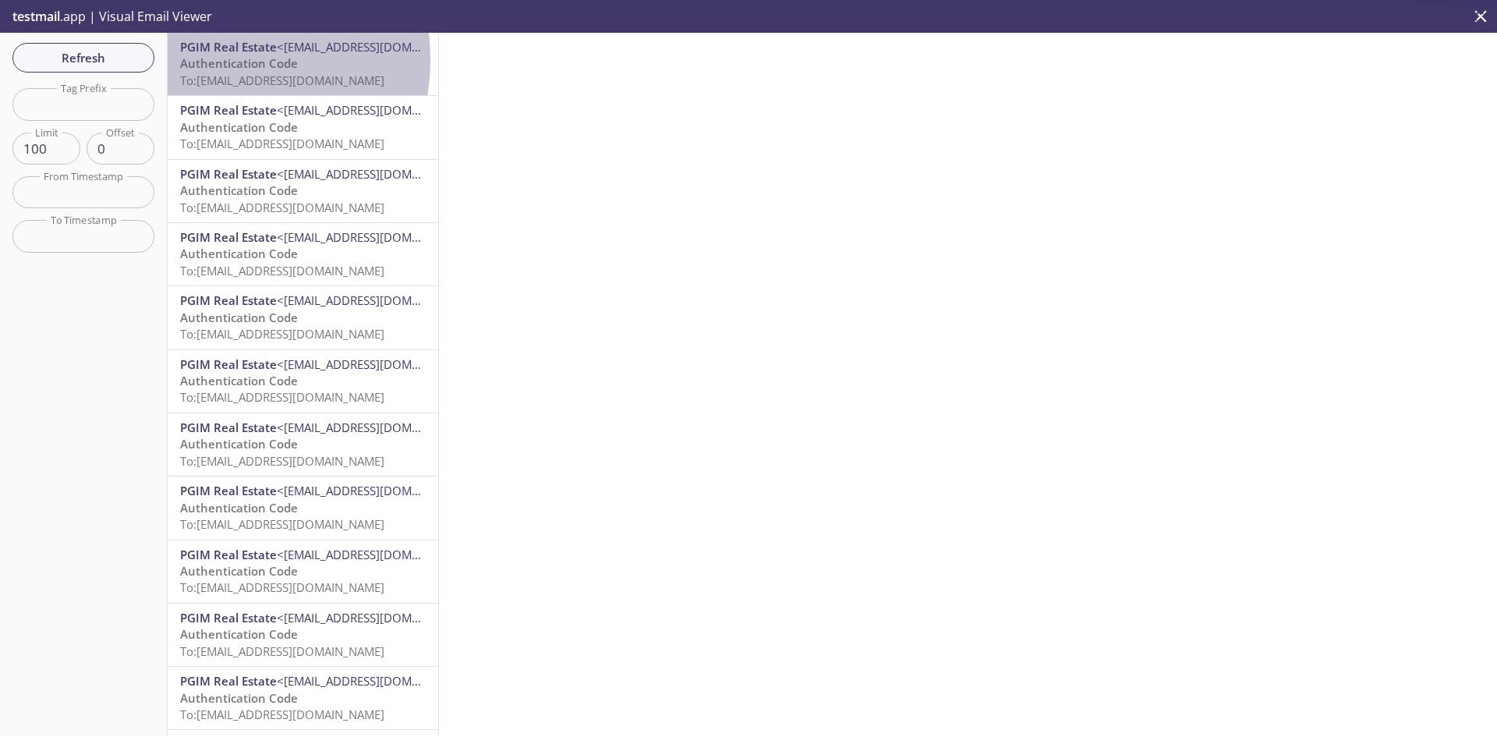
click at [211, 59] on span "Authentication Code" at bounding box center [239, 63] width 118 height 16
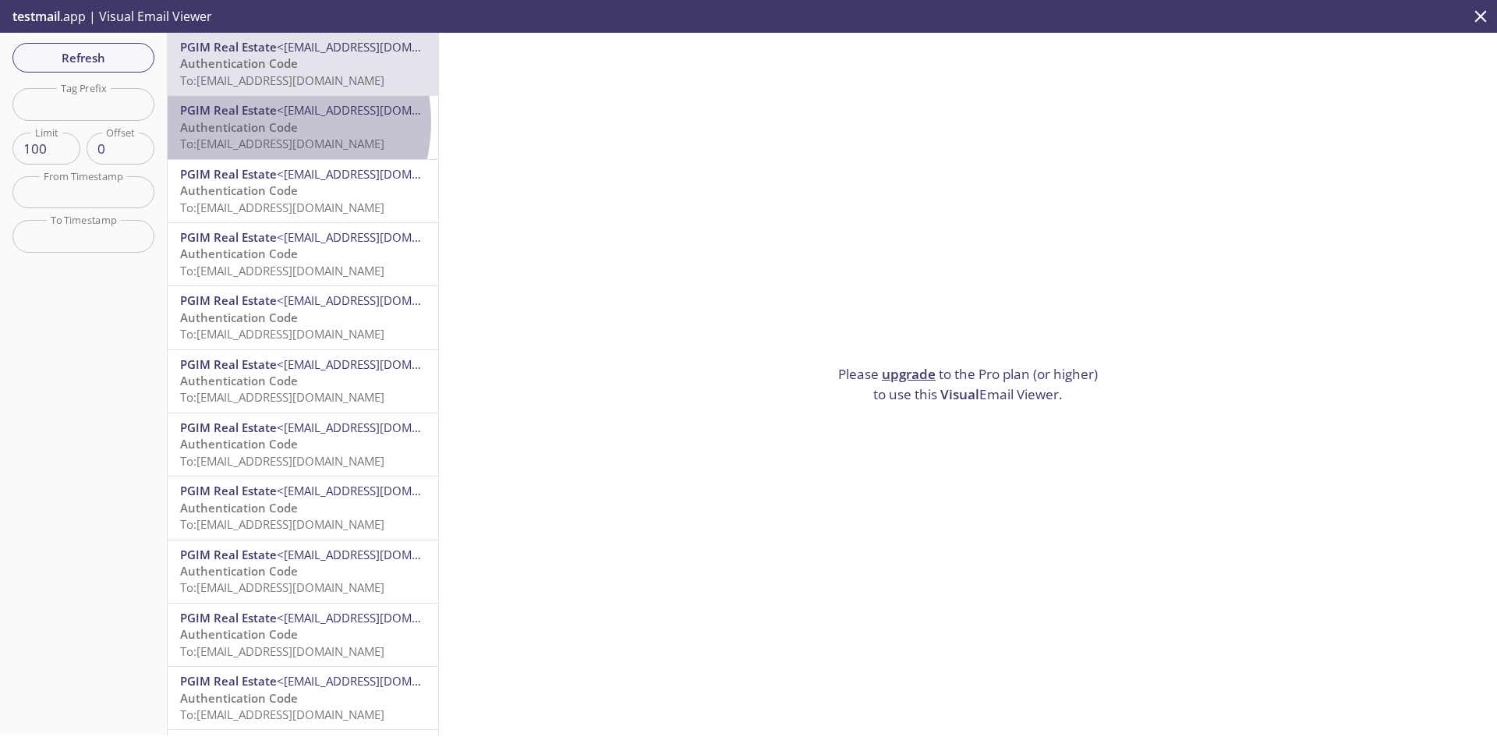
click at [255, 123] on span "Authentication Code" at bounding box center [239, 127] width 118 height 16
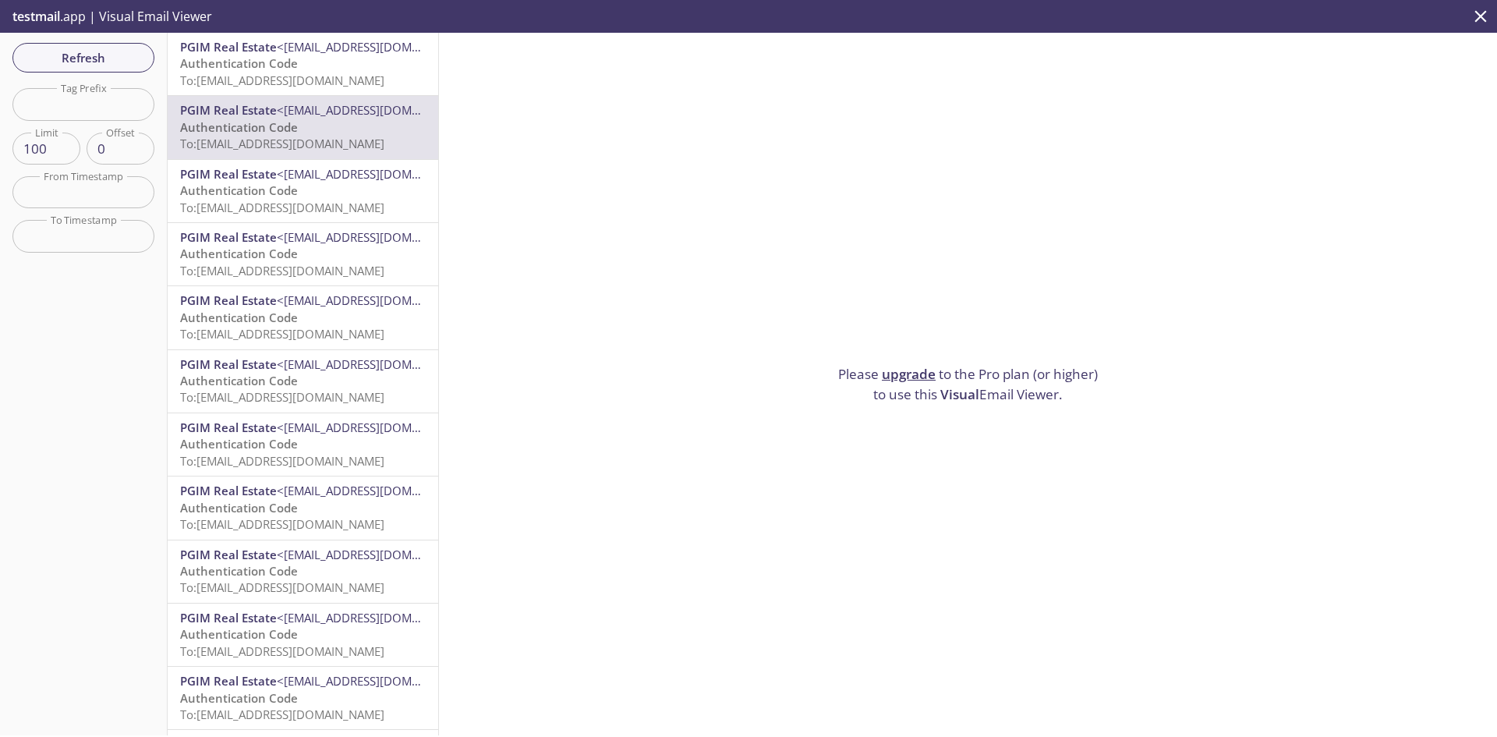
click at [282, 218] on div "PGIM Real Estate <[EMAIL_ADDRESS][DOMAIN_NAME]> Authentication Code To: [EMAIL_…" at bounding box center [303, 191] width 271 height 62
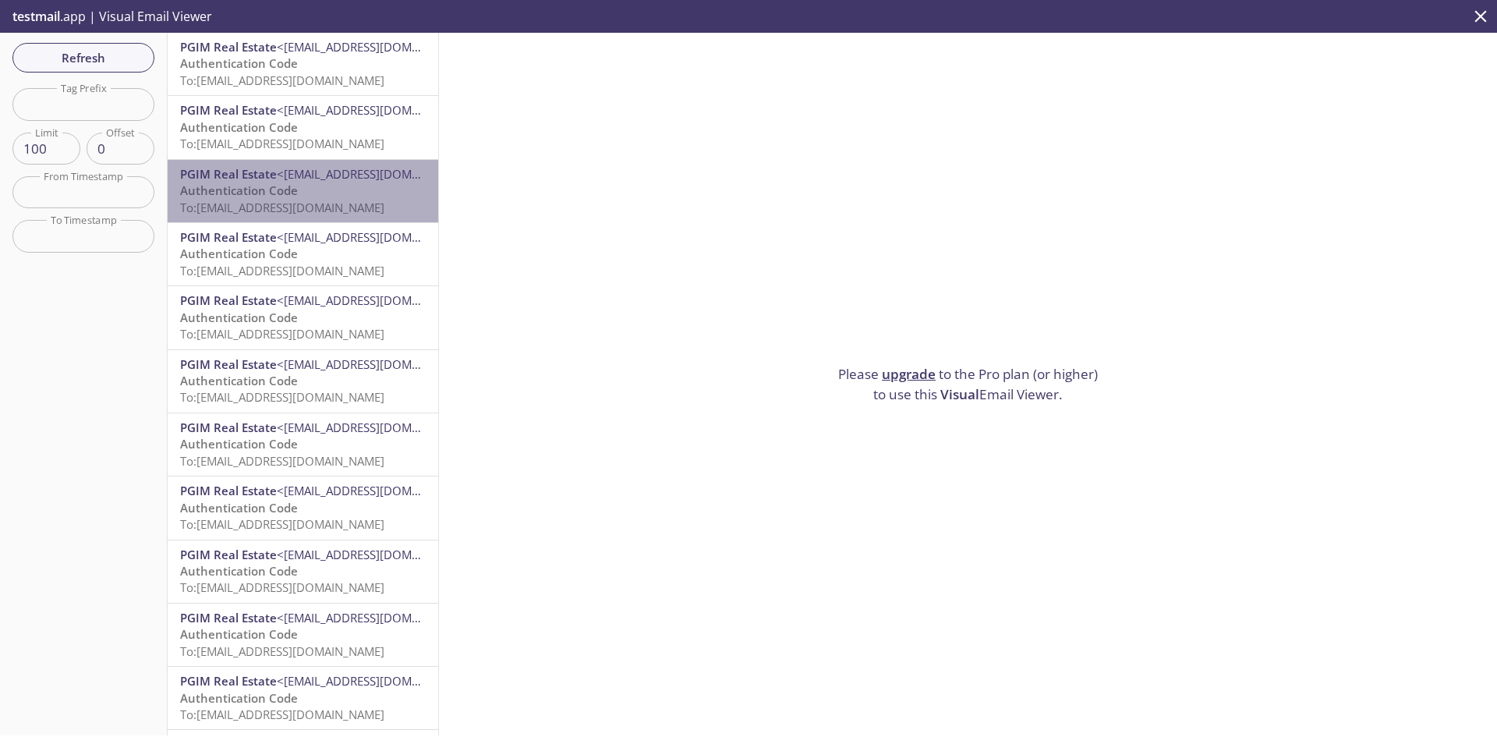
drag, startPoint x: 369, startPoint y: 213, endPoint x: 335, endPoint y: 214, distance: 33.6
click at [335, 214] on p "Authentication Code To: [EMAIL_ADDRESS][DOMAIN_NAME]" at bounding box center [303, 199] width 246 height 34
click at [335, 214] on span "To: [EMAIL_ADDRESS][DOMAIN_NAME]" at bounding box center [282, 208] width 204 height 16
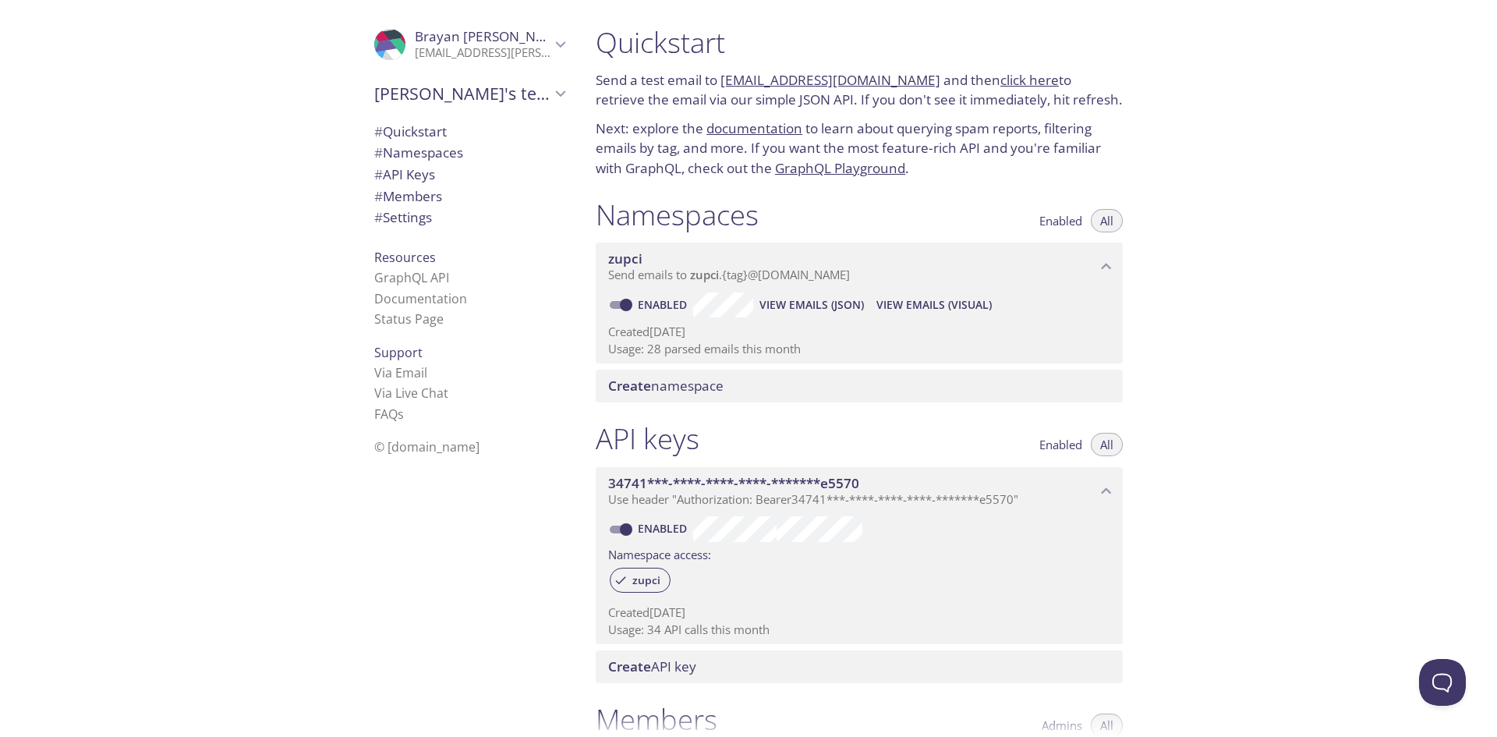
click at [1000, 76] on link "click here" at bounding box center [1029, 80] width 58 height 18
click at [1000, 79] on link "click here" at bounding box center [1029, 80] width 58 height 18
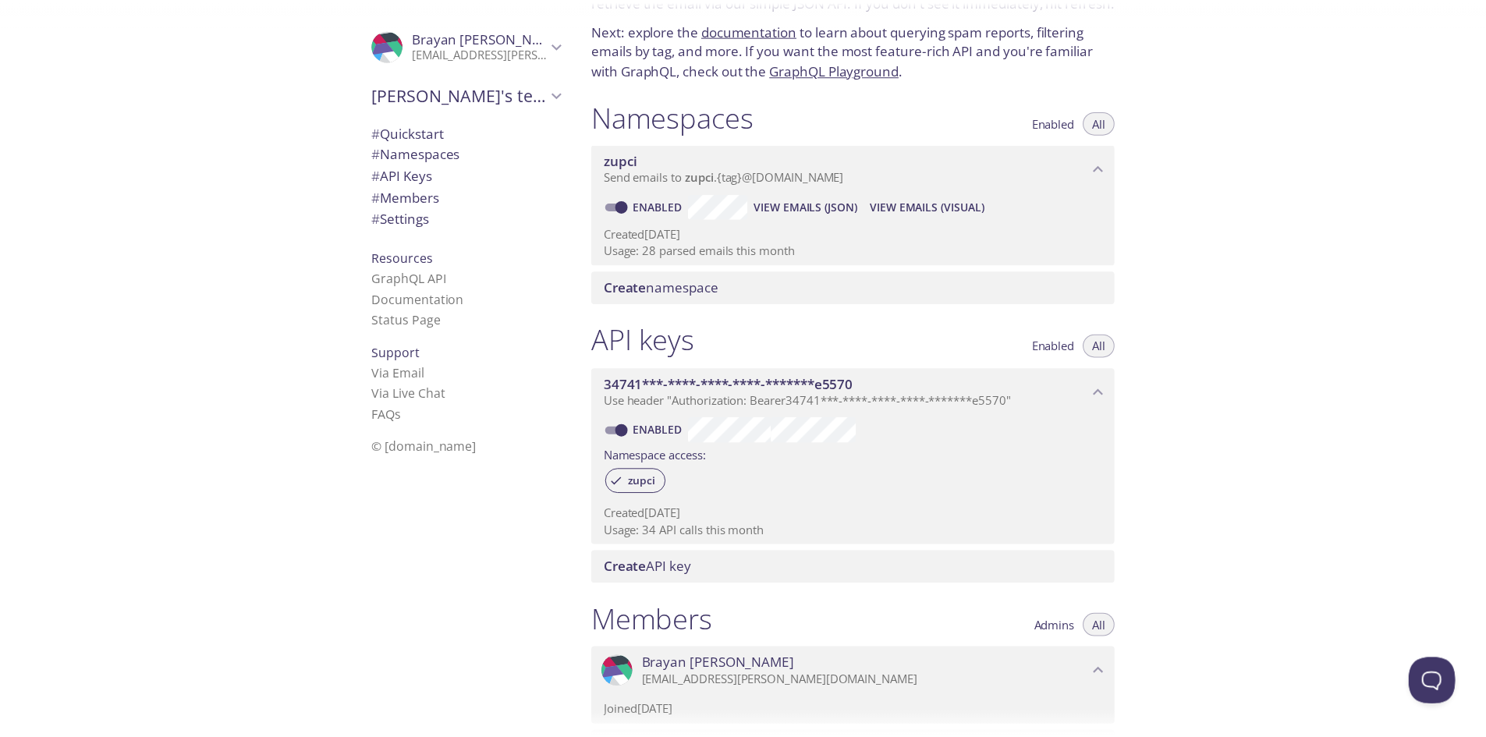
scroll to position [78, 0]
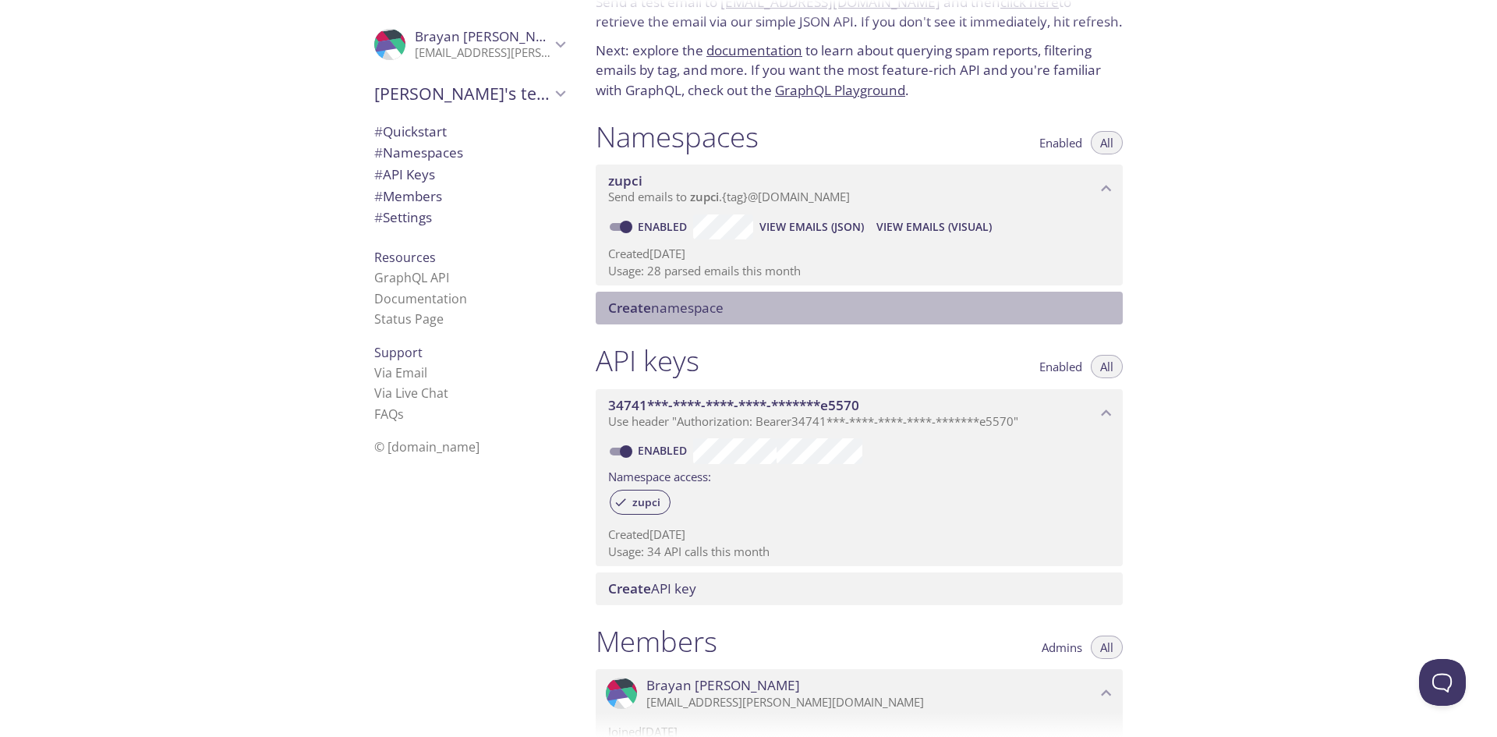
click at [710, 314] on span "Create namespace" at bounding box center [665, 308] width 115 height 18
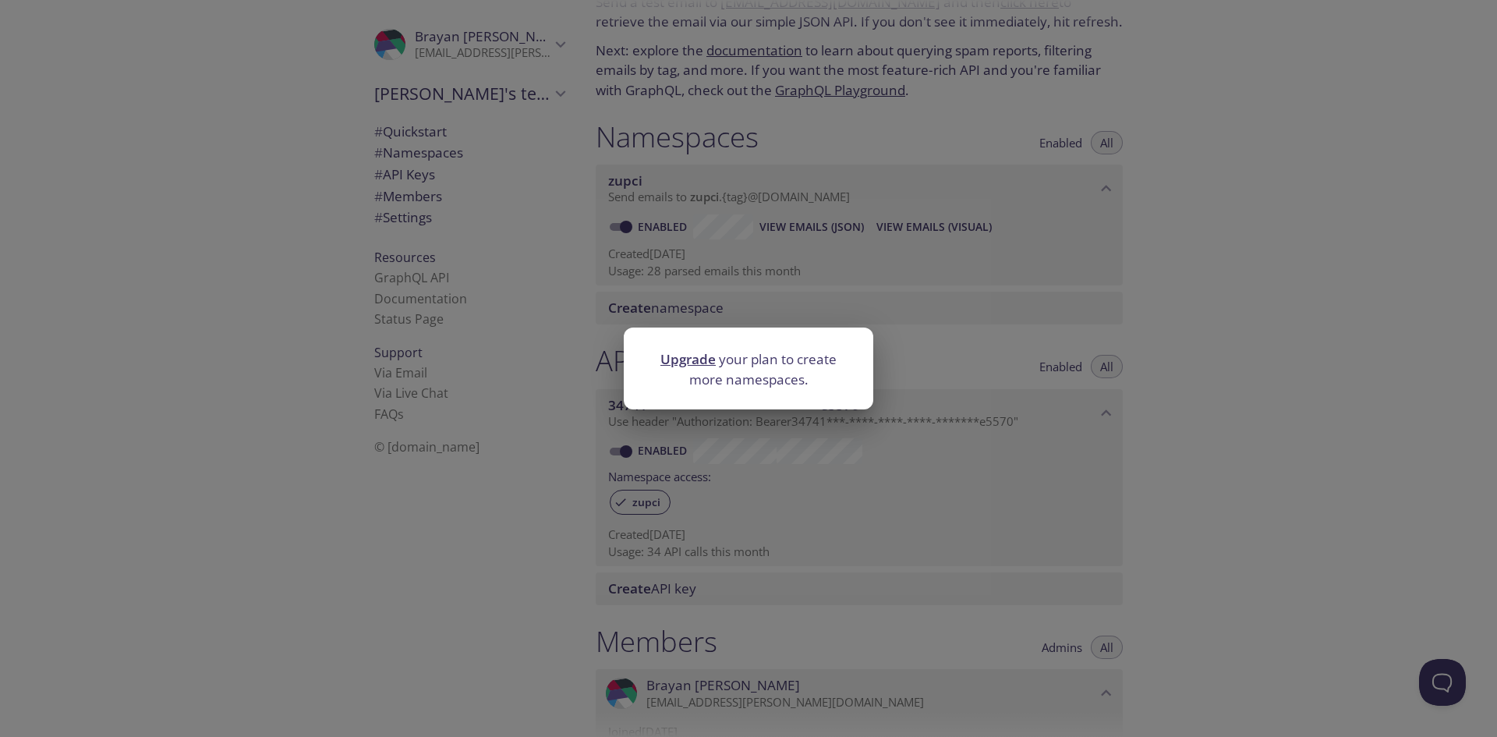
click at [698, 365] on link "Upgrade" at bounding box center [687, 359] width 55 height 18
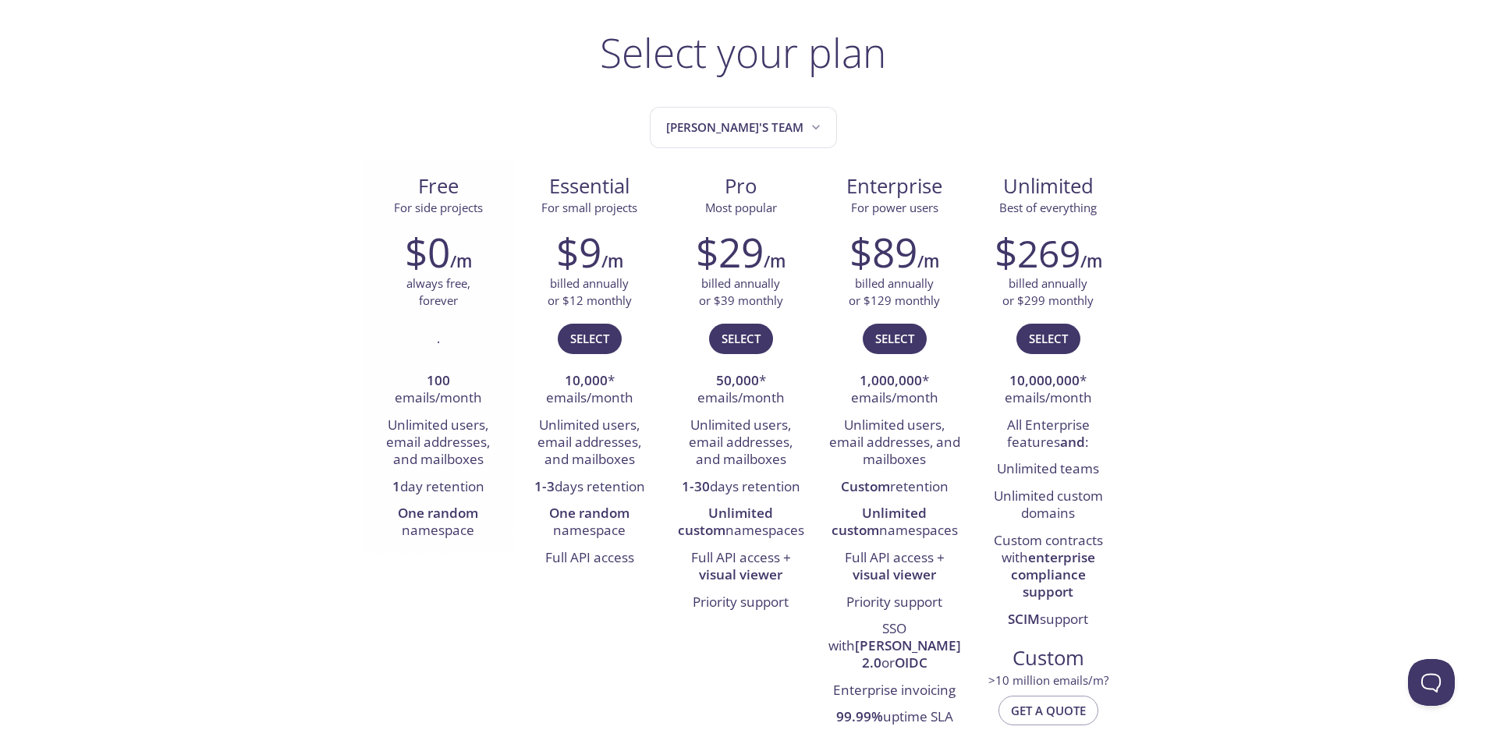
scroll to position [78, 0]
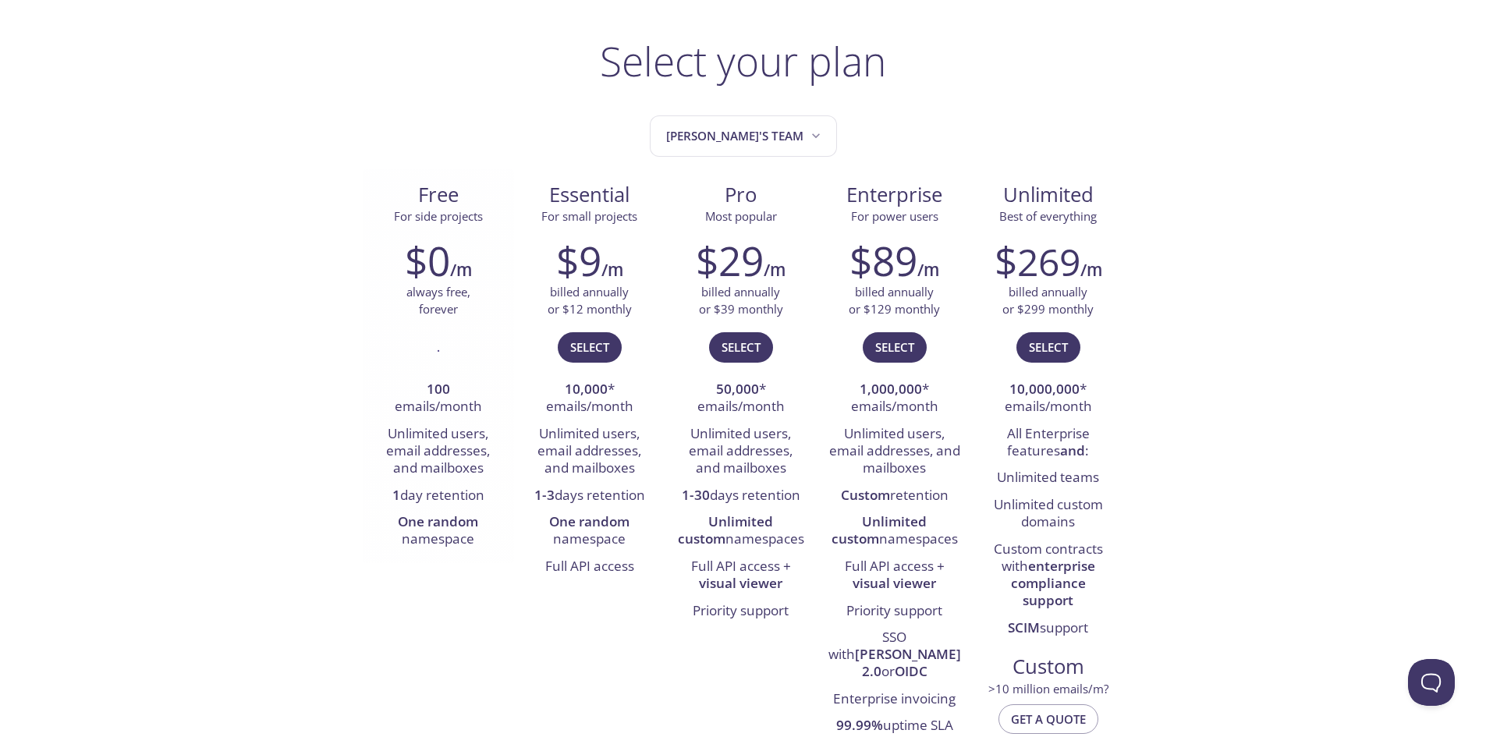
click at [439, 179] on div "Free For side projects" at bounding box center [438, 198] width 151 height 58
click at [455, 228] on div "$0 /m always free, forever . 100 emails/month Unlimited users, email addresses,…" at bounding box center [438, 395] width 151 height 336
click at [437, 517] on strong "One random" at bounding box center [438, 521] width 80 height 18
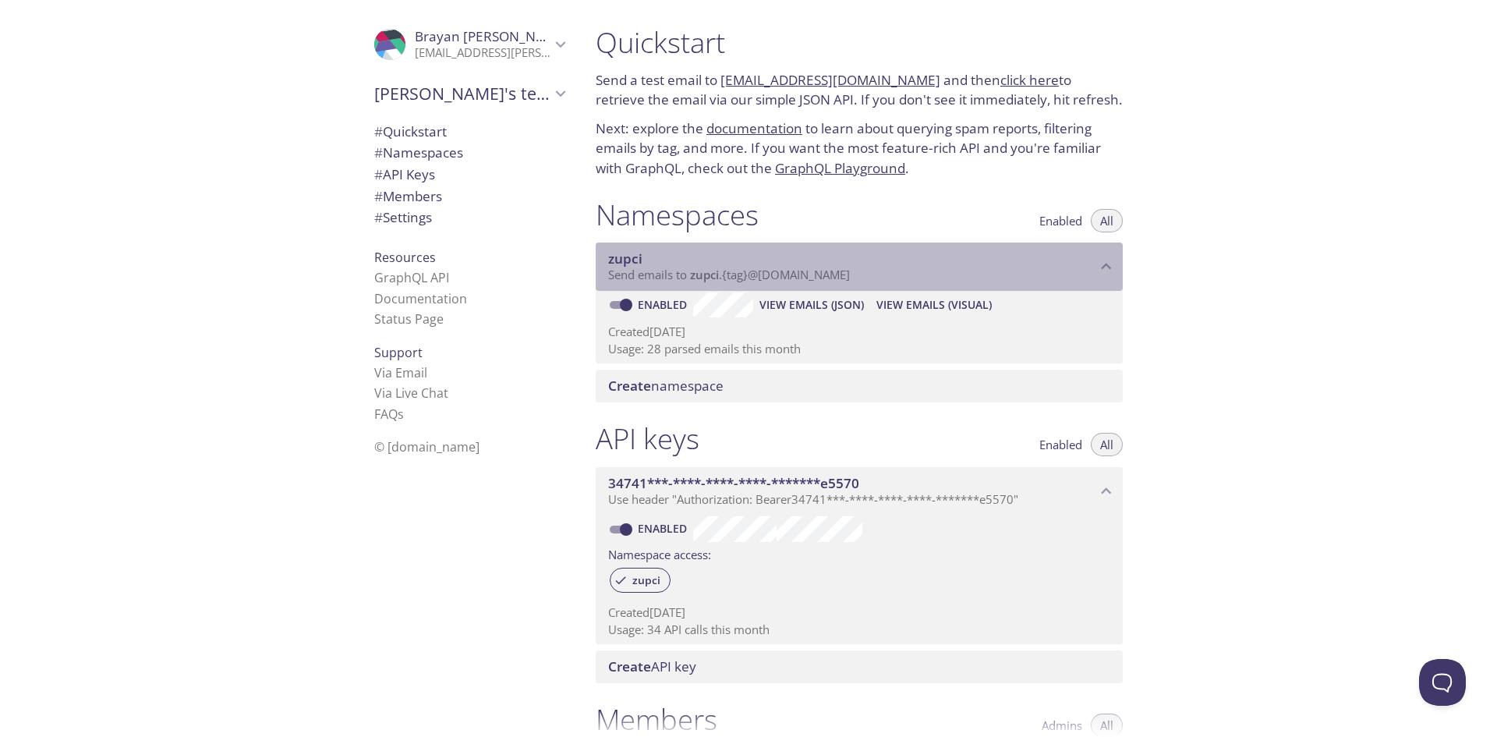
drag, startPoint x: 643, startPoint y: 259, endPoint x: 618, endPoint y: 259, distance: 25.7
click at [618, 259] on span "zupci" at bounding box center [852, 258] width 488 height 17
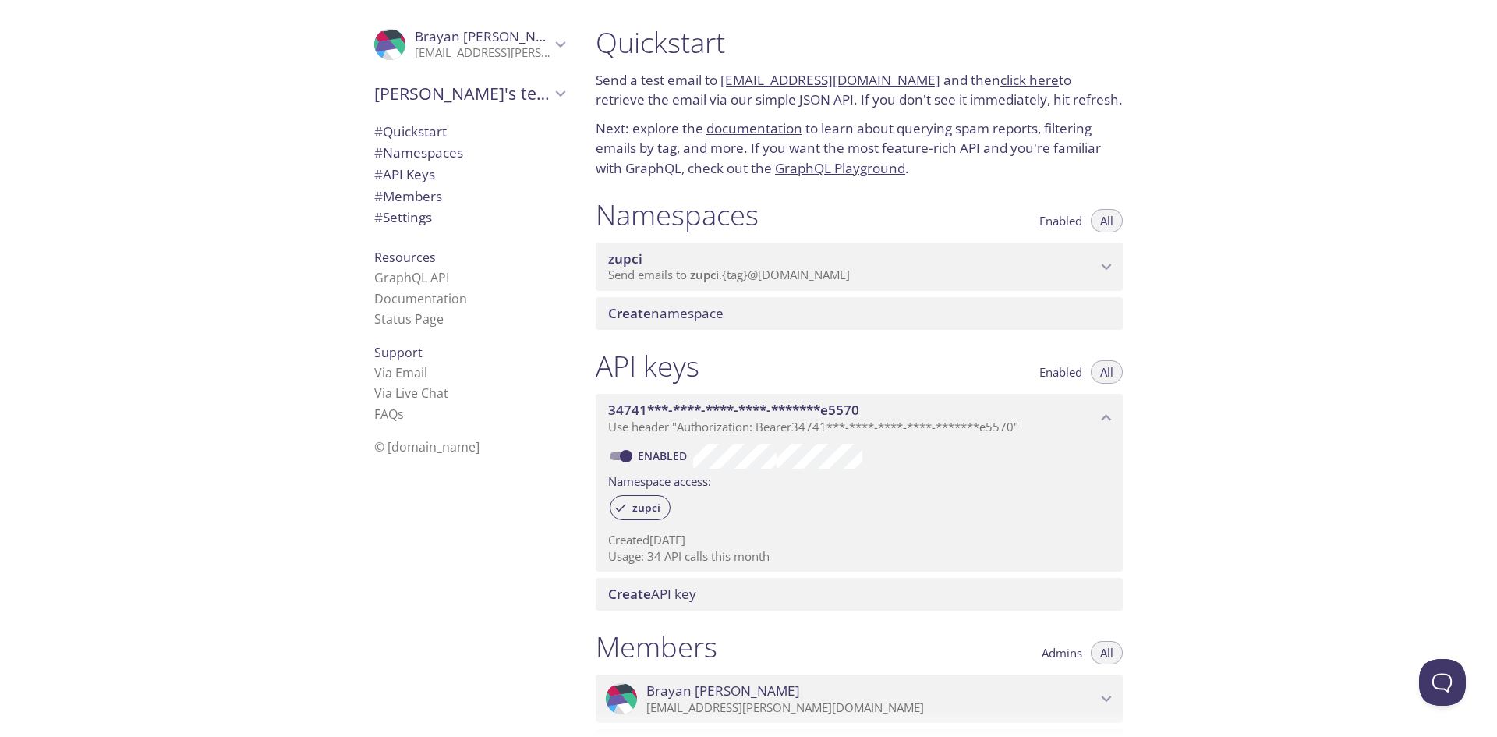
click at [871, 274] on p "Send emails to zupci . {tag} @[DOMAIN_NAME]" at bounding box center [852, 275] width 488 height 16
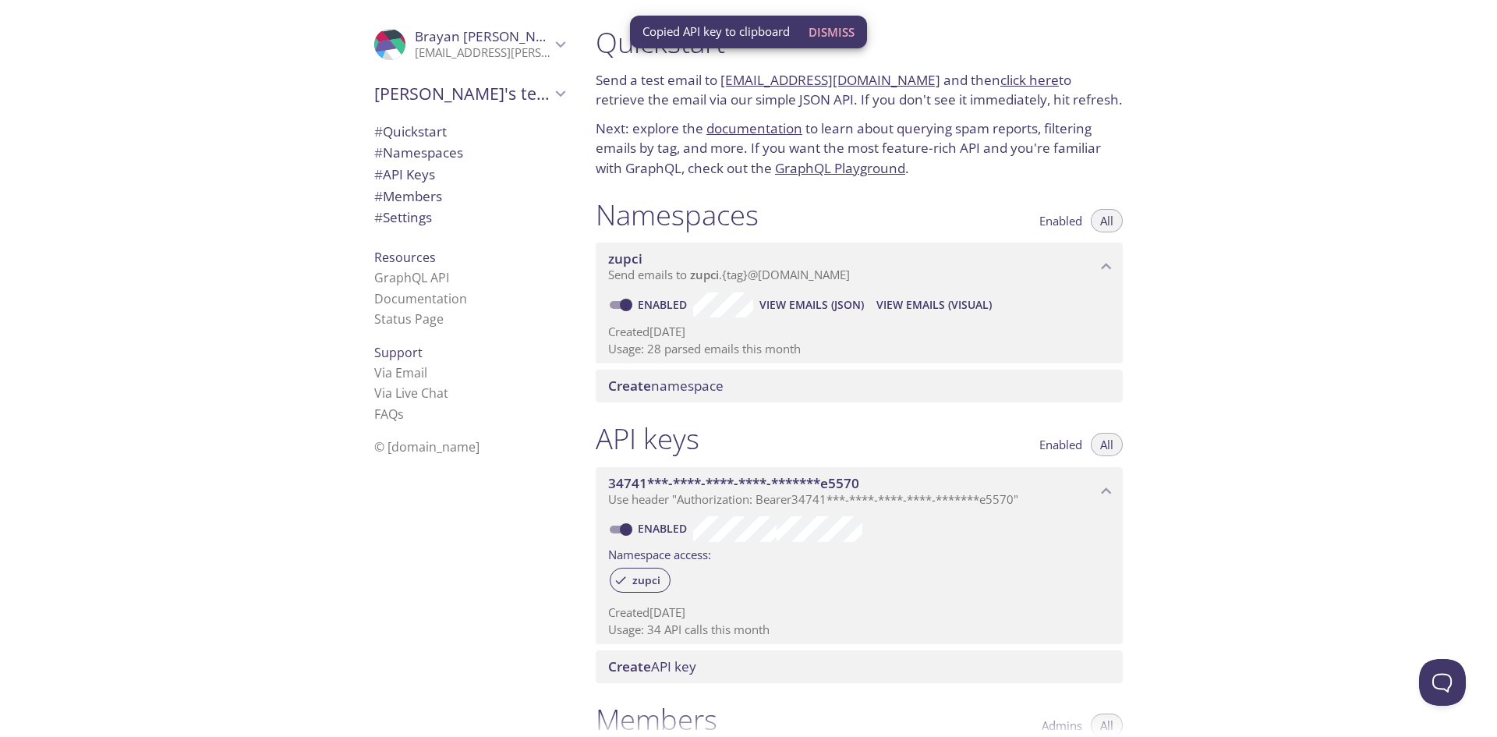
click at [634, 256] on span "zupci" at bounding box center [625, 259] width 34 height 18
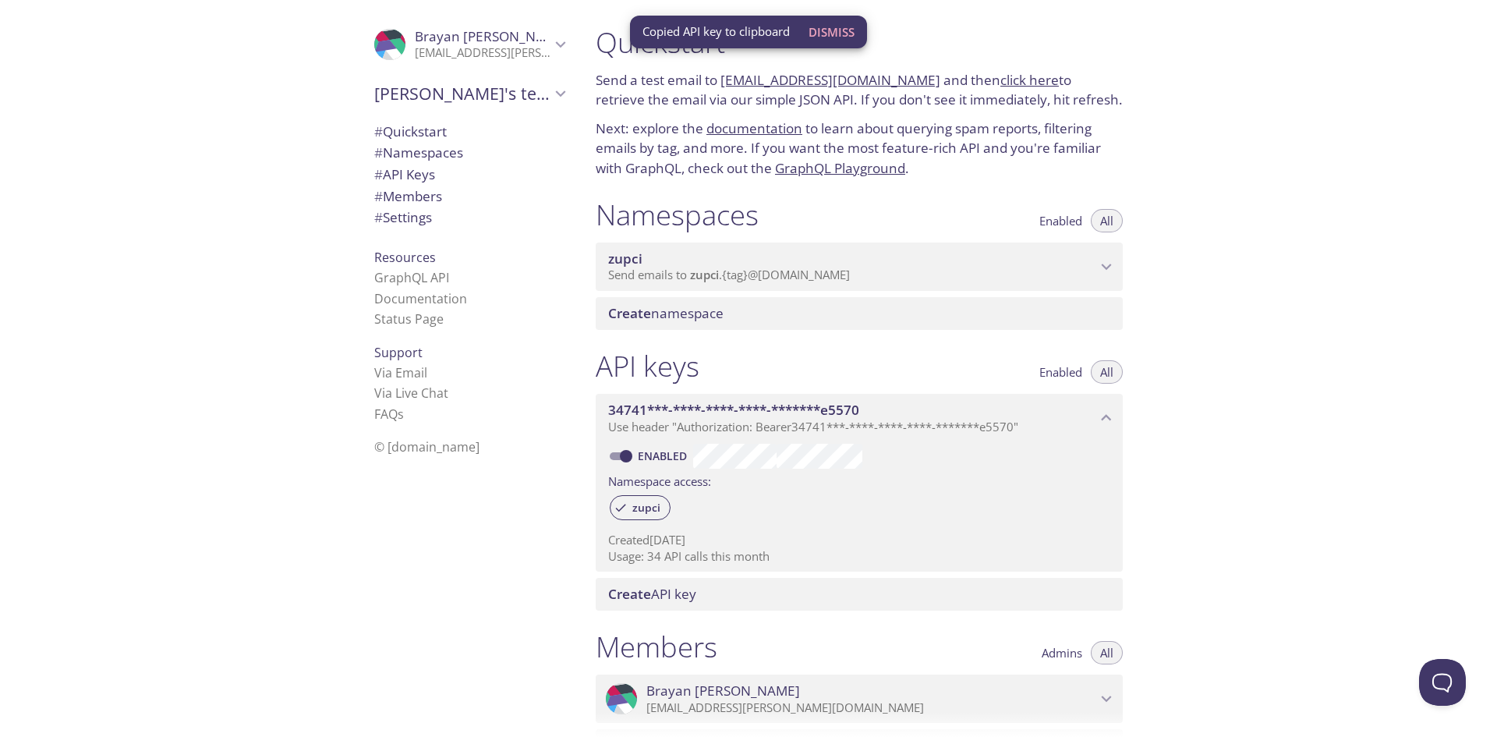
click at [634, 256] on span "zupci" at bounding box center [625, 259] width 34 height 18
